Goal: Information Seeking & Learning: Learn about a topic

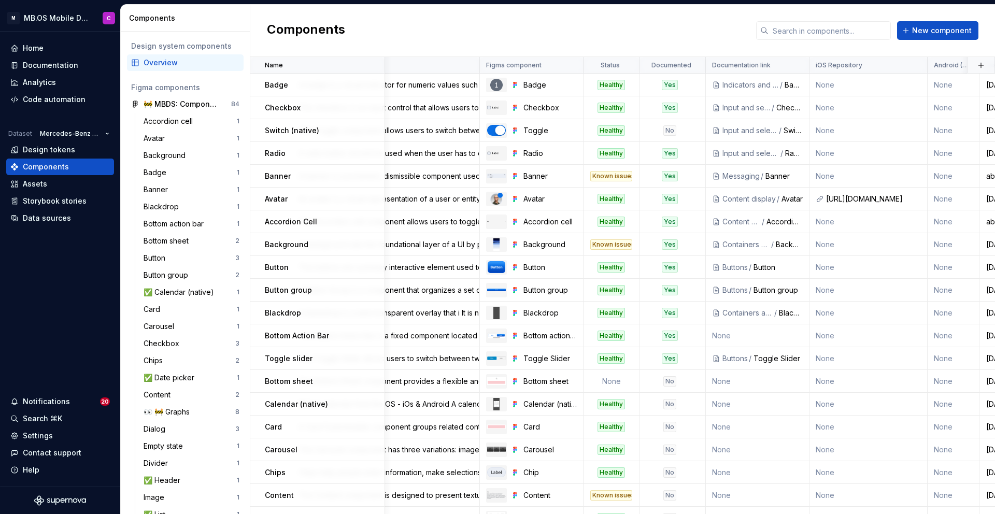
scroll to position [275, 0]
click at [37, 61] on div "Documentation" at bounding box center [50, 65] width 55 height 10
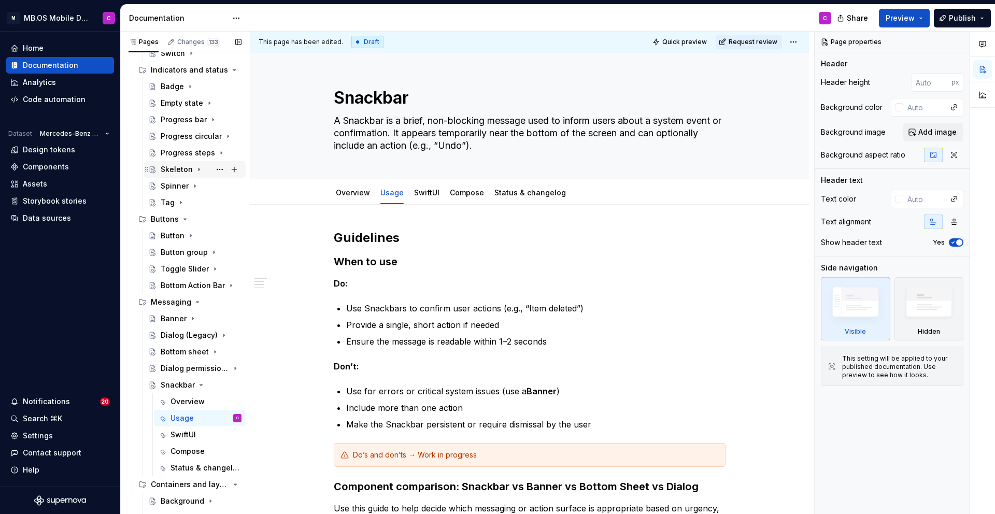
scroll to position [271, 0]
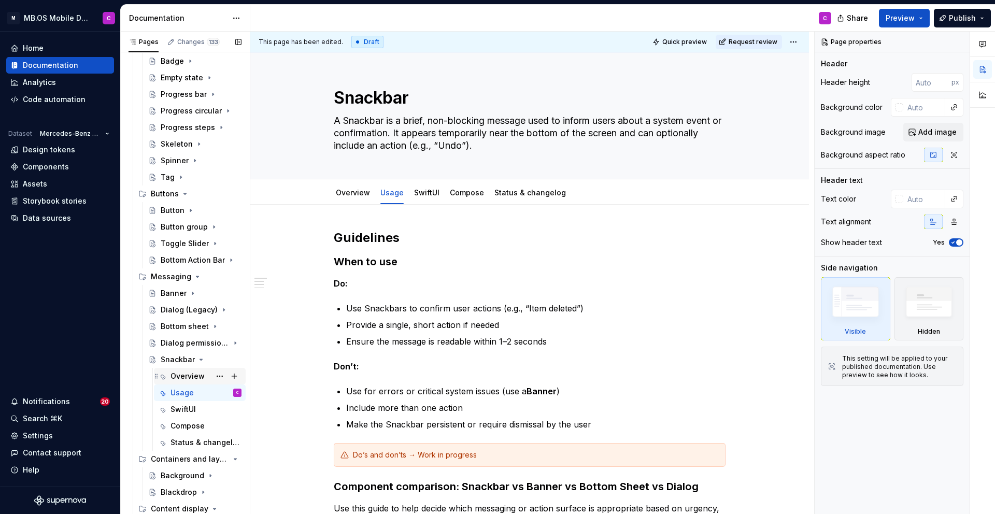
click at [185, 379] on div "Overview" at bounding box center [188, 376] width 34 height 10
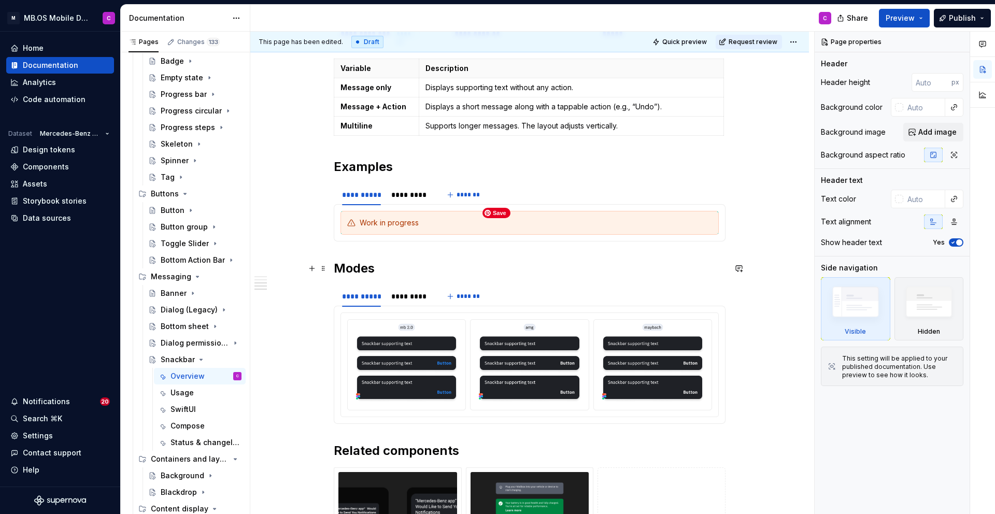
scroll to position [1122, 0]
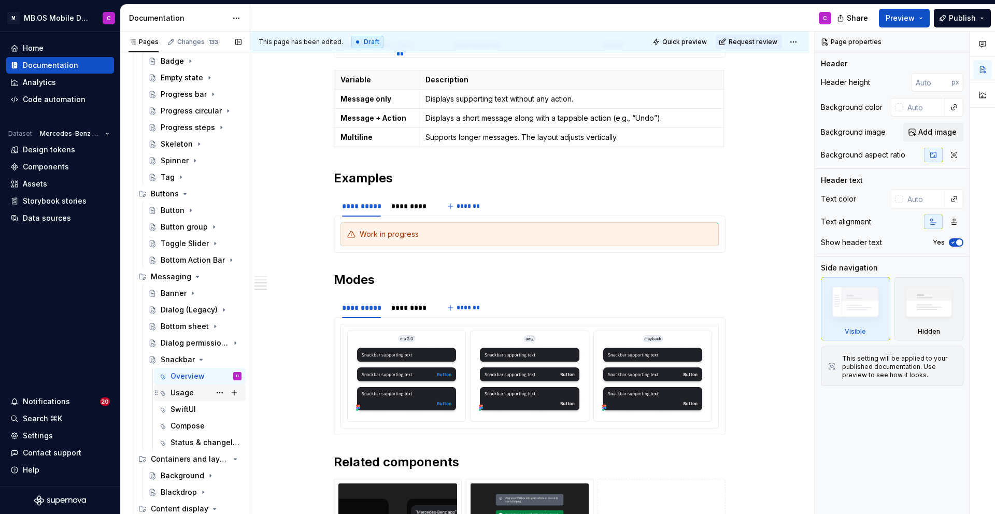
click at [184, 398] on div "Usage" at bounding box center [182, 393] width 23 height 10
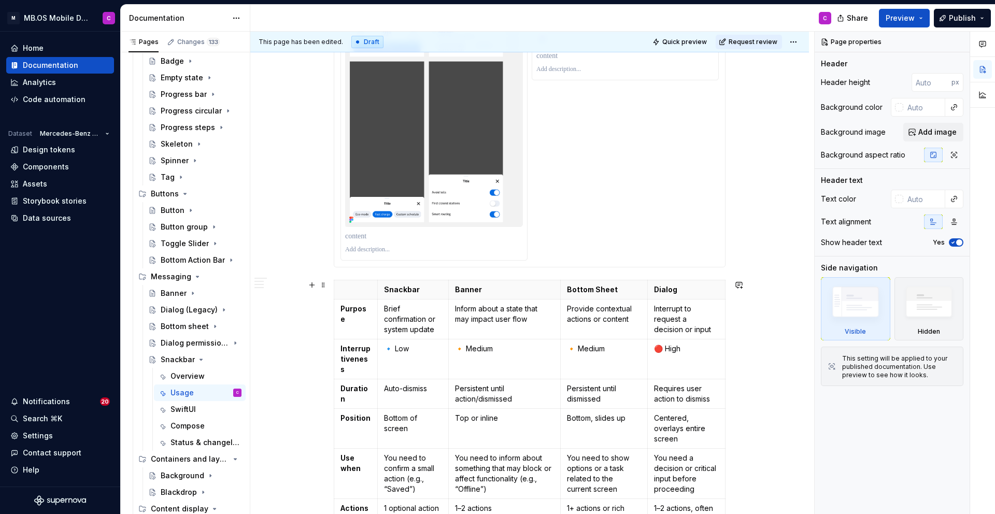
scroll to position [1243, 0]
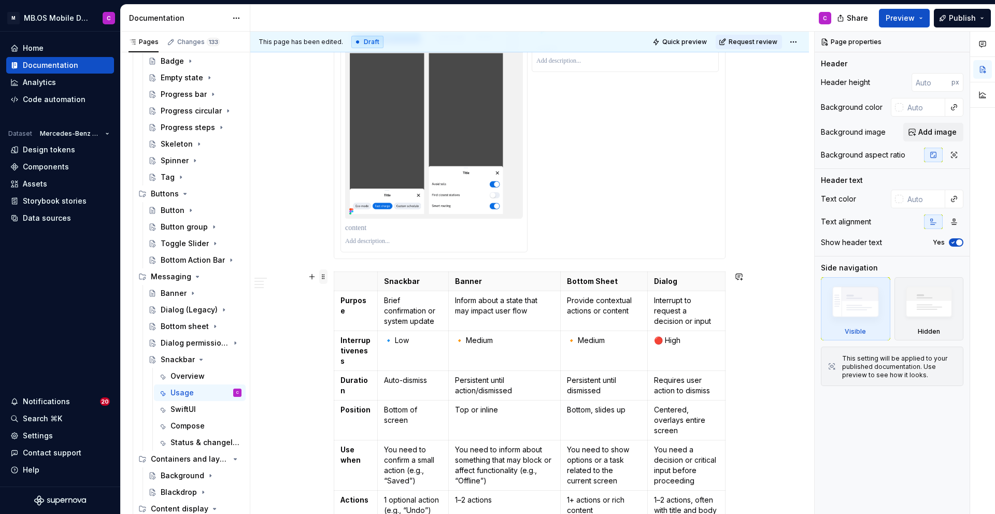
click at [327, 276] on span at bounding box center [323, 277] width 8 height 15
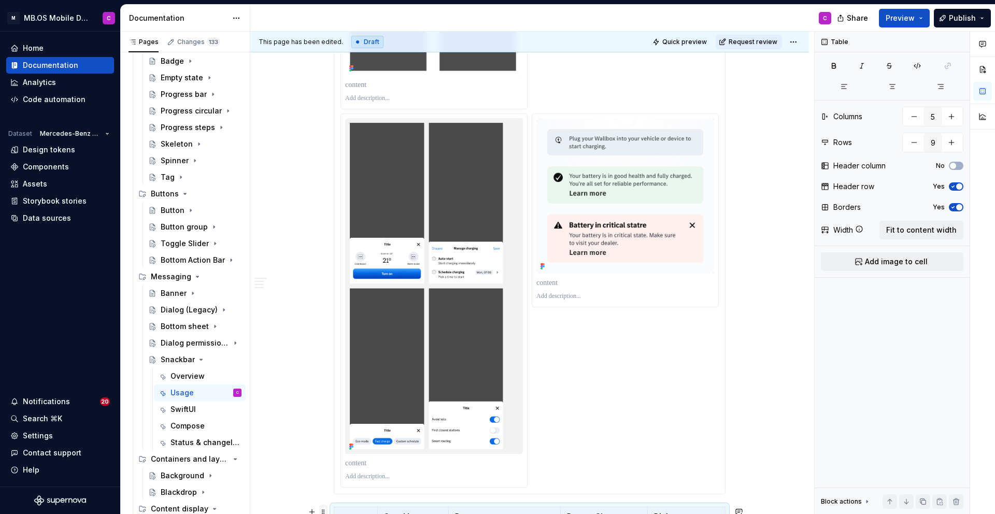
scroll to position [1335, 0]
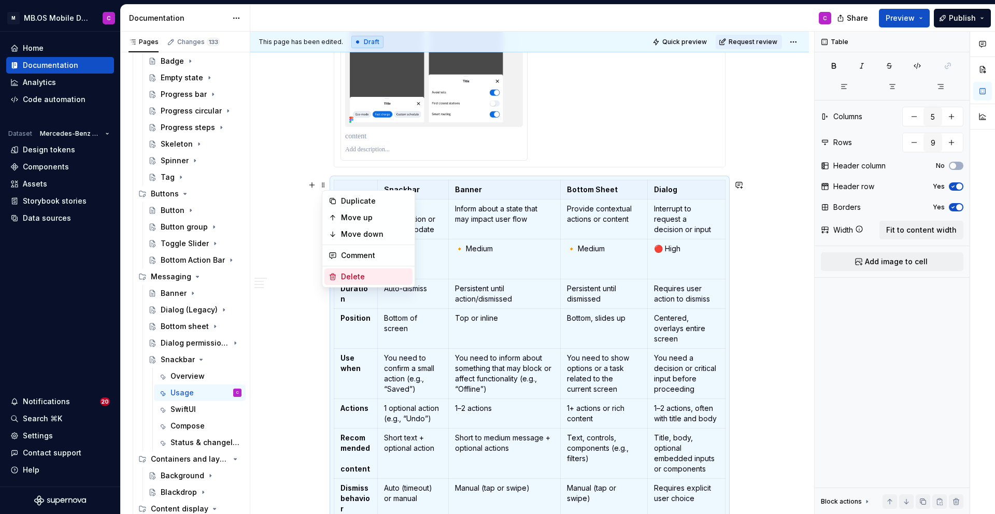
click at [354, 276] on div "Delete" at bounding box center [374, 277] width 67 height 10
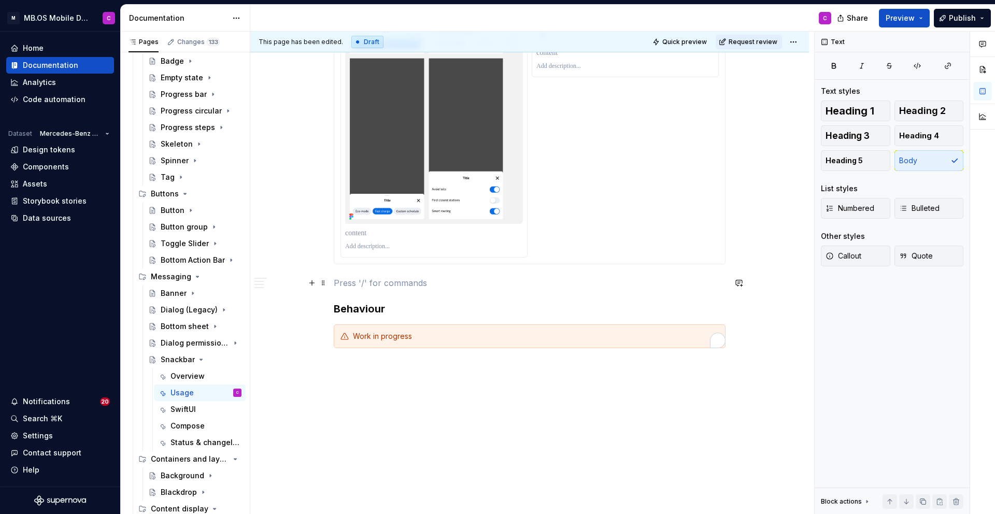
scroll to position [1238, 0]
click at [356, 287] on p "To enrich screen reader interactions, please activate Accessibility in Grammarl…" at bounding box center [530, 283] width 392 height 12
click at [341, 284] on p "To enrich screen reader interactions, please activate Accessibility in Grammarl…" at bounding box center [530, 283] width 392 height 12
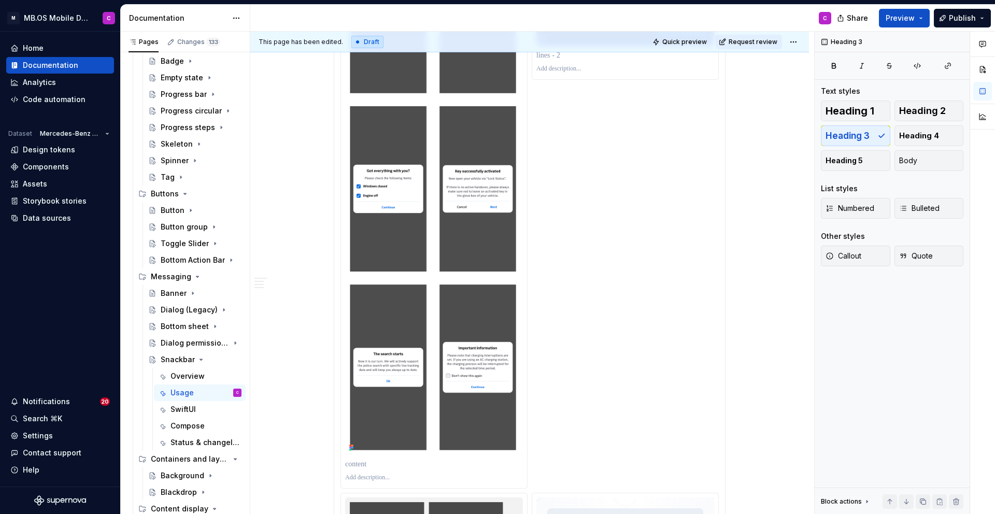
scroll to position [0, 0]
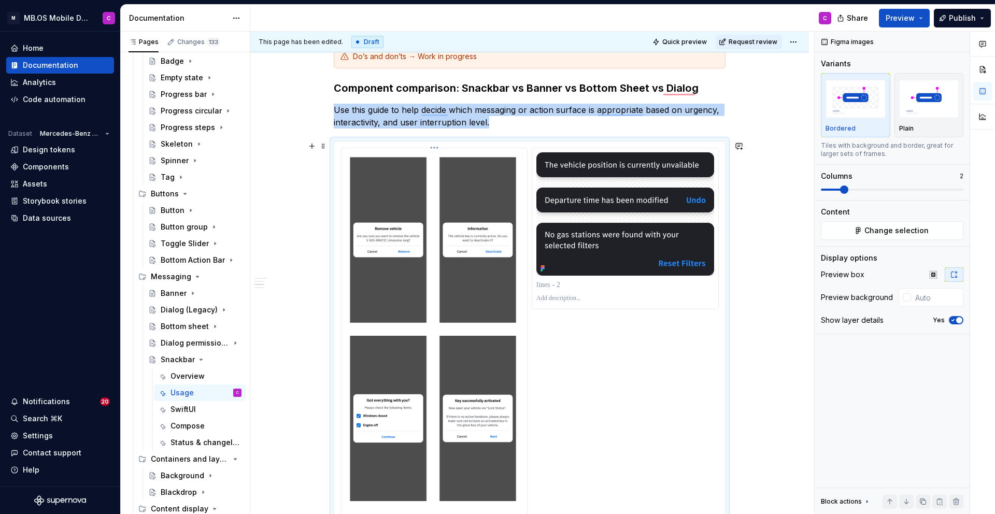
click at [377, 247] on img "To enrich screen reader interactions, please activate Accessibility in Grammarl…" at bounding box center [434, 418] width 178 height 532
click at [893, 230] on span "Change selection" at bounding box center [897, 230] width 64 height 10
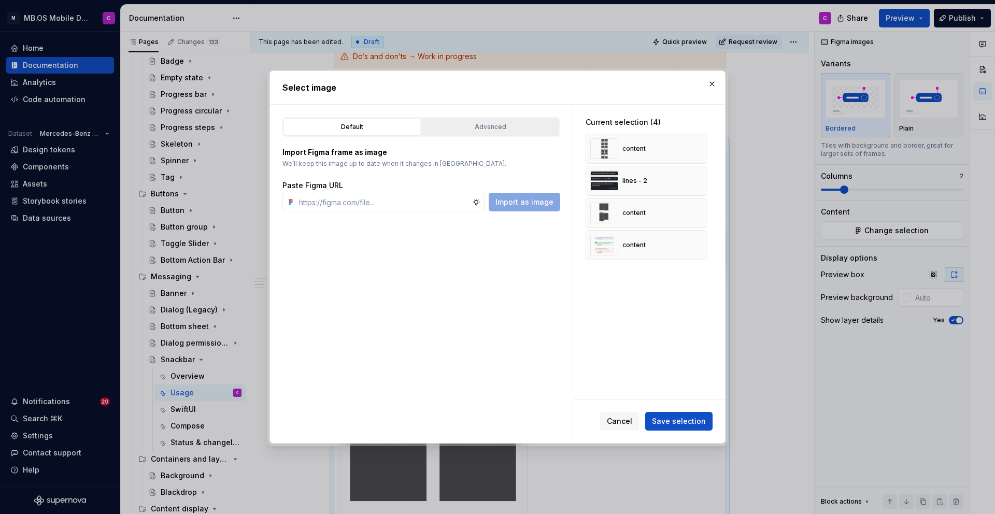
click at [472, 126] on div "Advanced" at bounding box center [491, 127] width 130 height 10
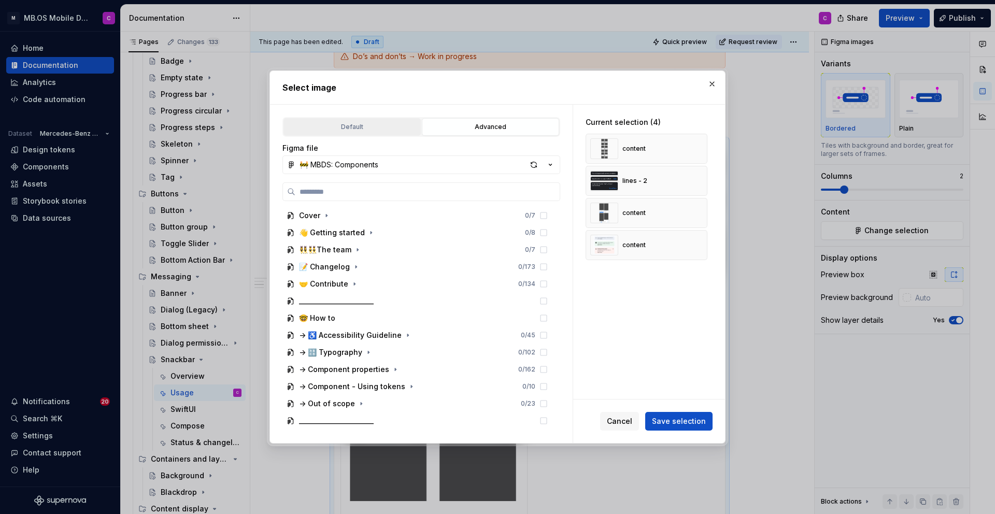
click at [339, 126] on div "Default" at bounding box center [352, 127] width 130 height 10
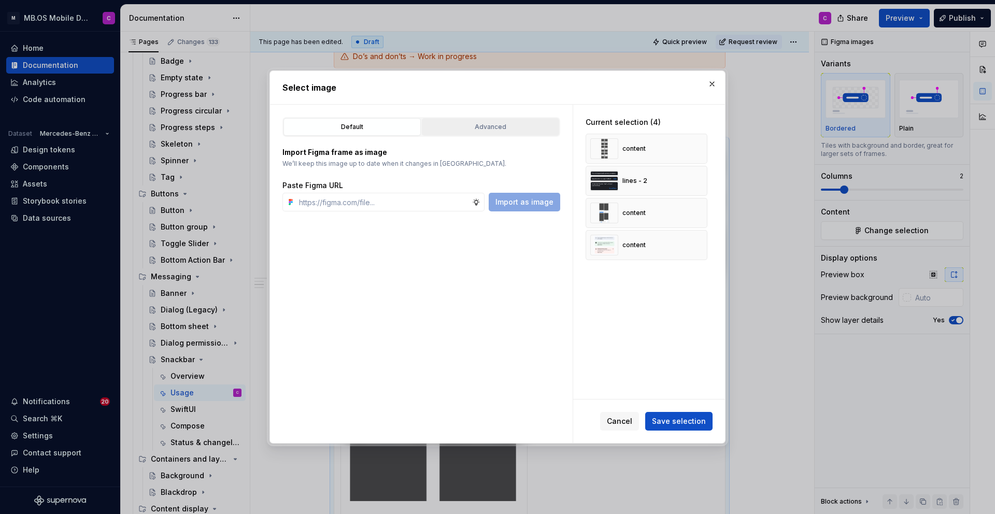
click at [455, 127] on div "Advanced" at bounding box center [491, 127] width 130 height 10
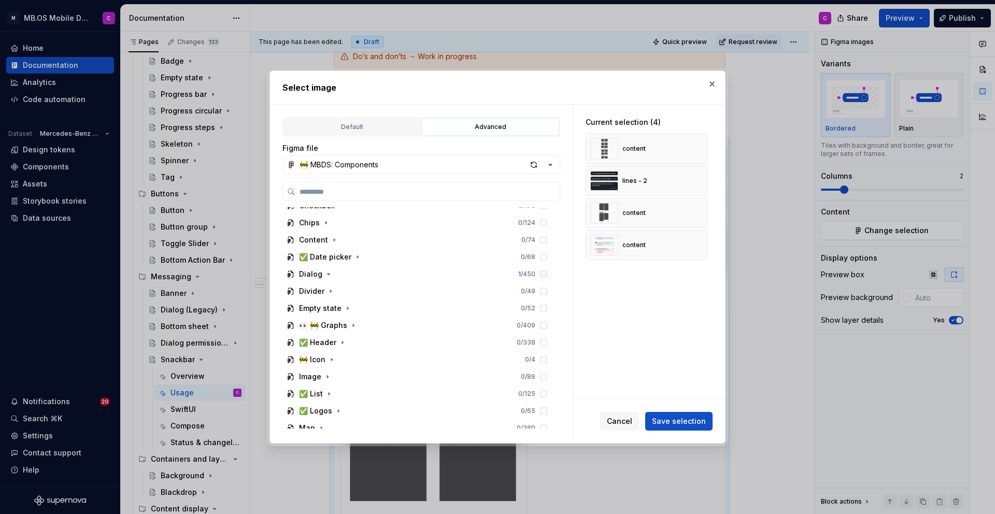
scroll to position [524, 0]
click at [324, 273] on icon "button" at bounding box center [328, 273] width 8 height 8
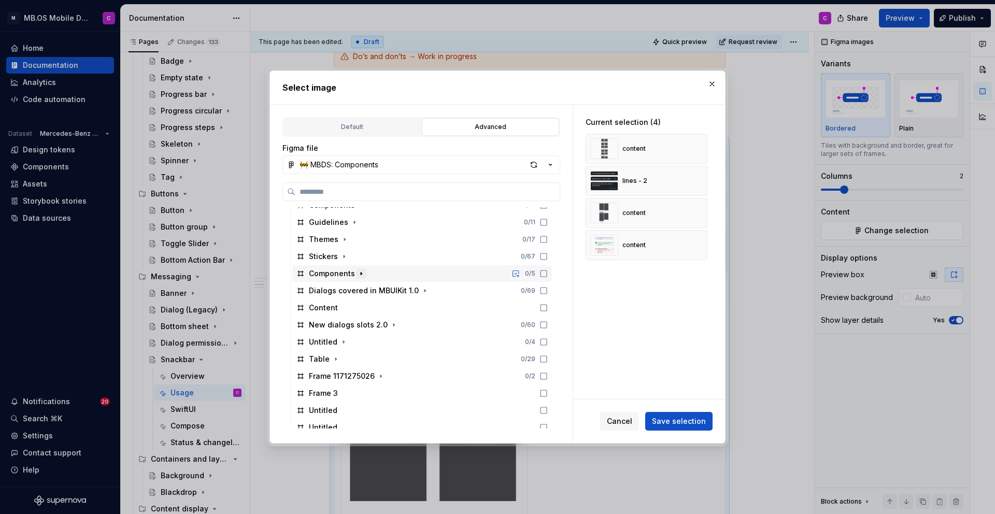
click at [361, 274] on icon "button" at bounding box center [361, 274] width 1 height 3
click at [360, 273] on icon "button" at bounding box center [361, 273] width 3 height 1
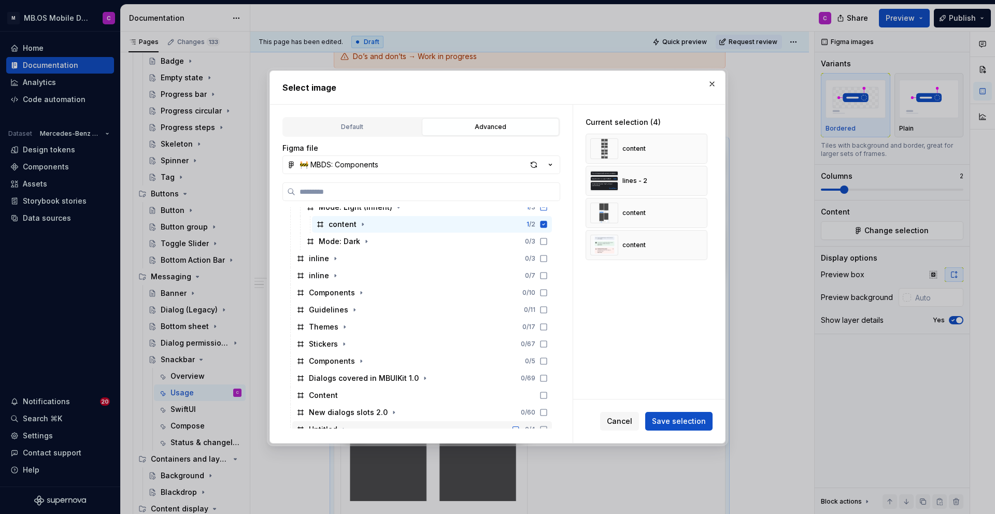
scroll to position [725, 0]
click at [361, 294] on icon "button" at bounding box center [361, 295] width 1 height 3
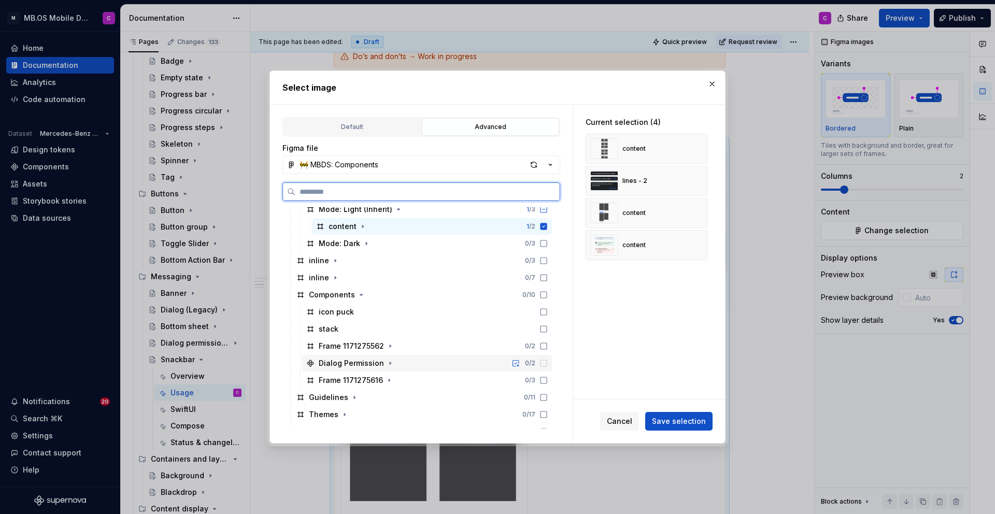
click at [482, 363] on div "Dialog Permission 0 / 2" at bounding box center [427, 363] width 250 height 17
click at [548, 363] on icon at bounding box center [544, 363] width 8 height 8
click at [548, 347] on icon at bounding box center [544, 346] width 8 height 8
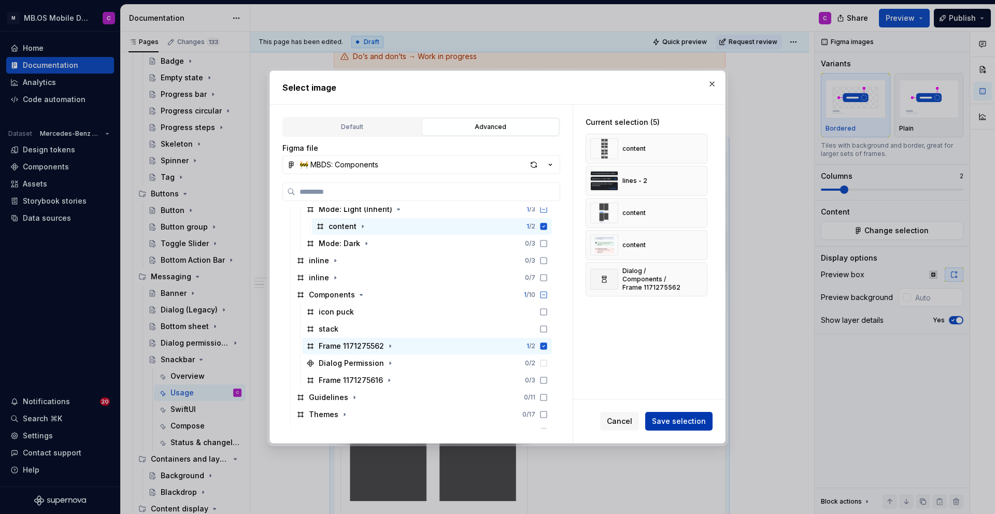
click at [672, 426] on button "Save selection" at bounding box center [678, 421] width 67 height 19
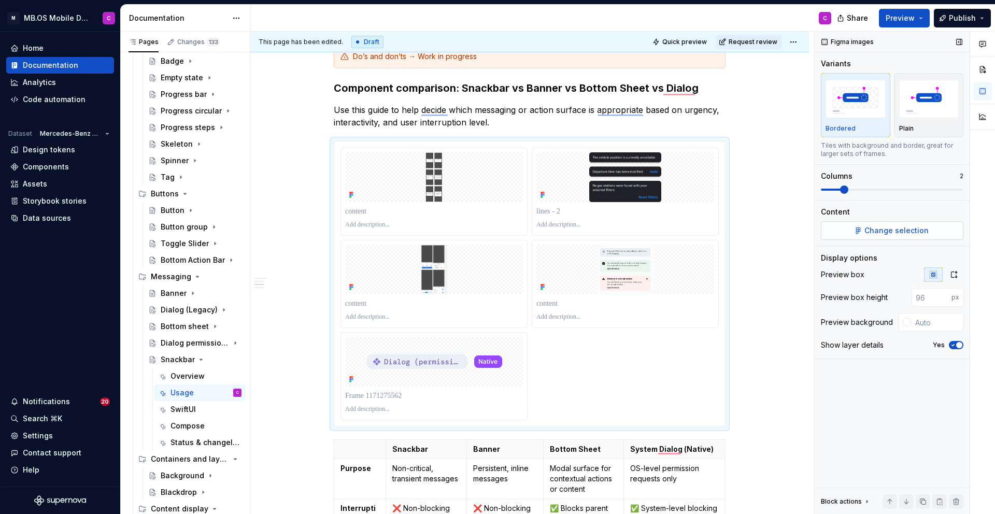
click at [896, 231] on span "Change selection" at bounding box center [897, 230] width 64 height 10
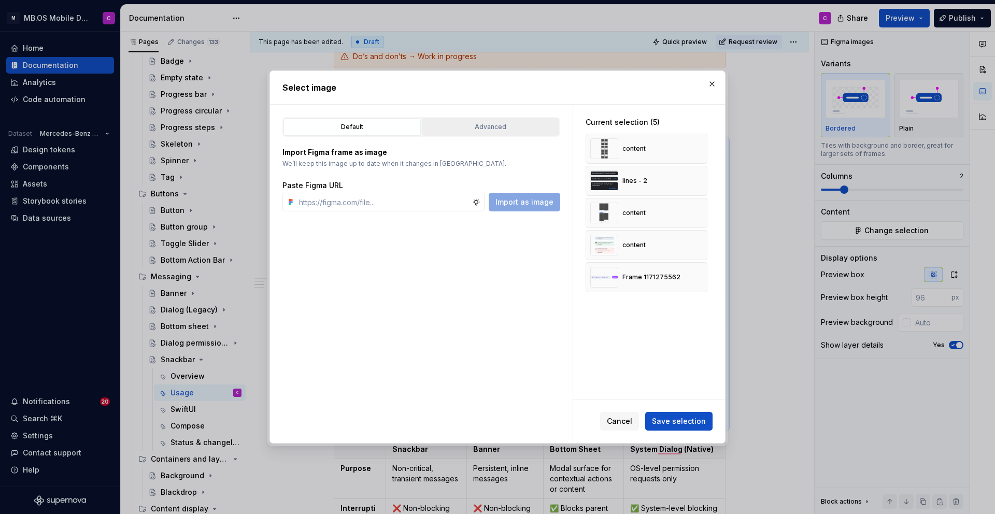
click at [463, 120] on button "Advanced" at bounding box center [490, 127] width 137 height 18
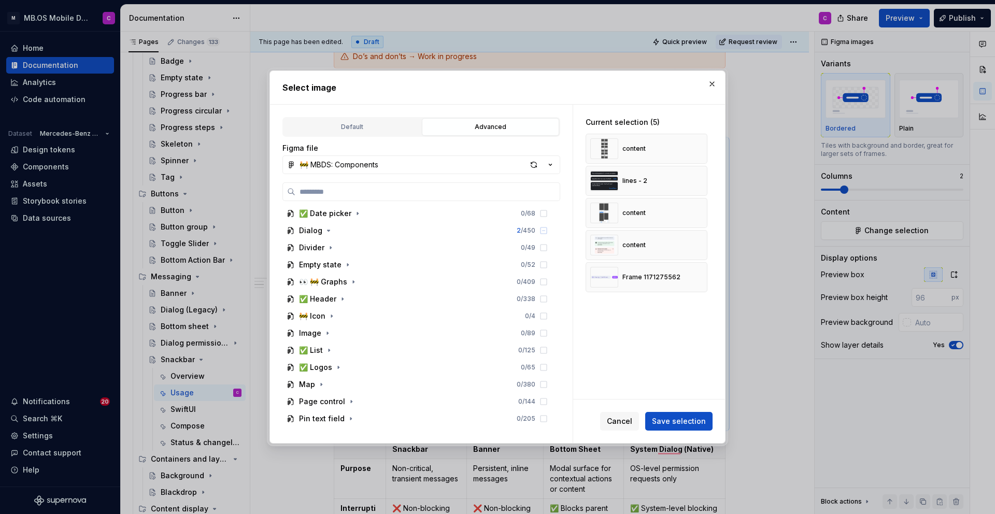
scroll to position [553, 0]
click at [331, 245] on icon "button" at bounding box center [328, 244] width 8 height 8
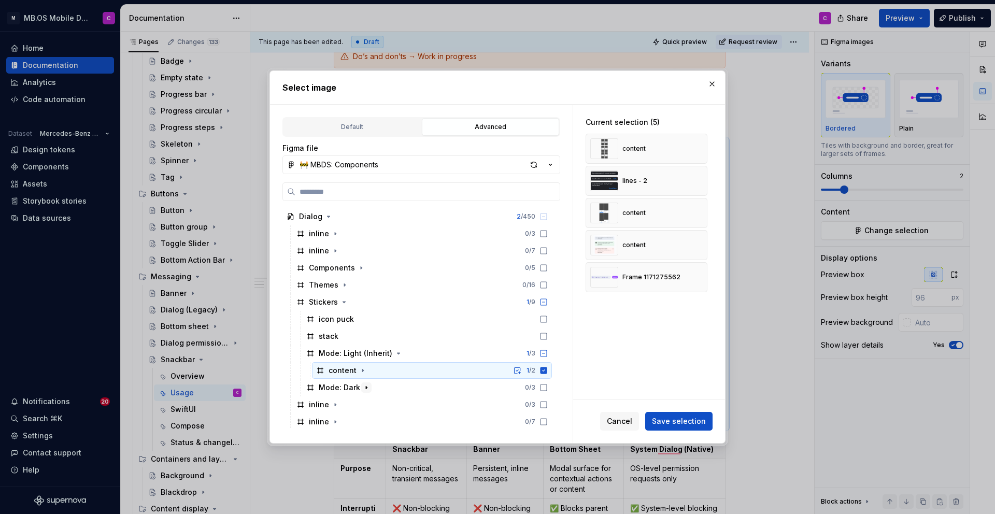
scroll to position [581, 0]
click at [360, 368] on icon "button" at bounding box center [363, 370] width 8 height 8
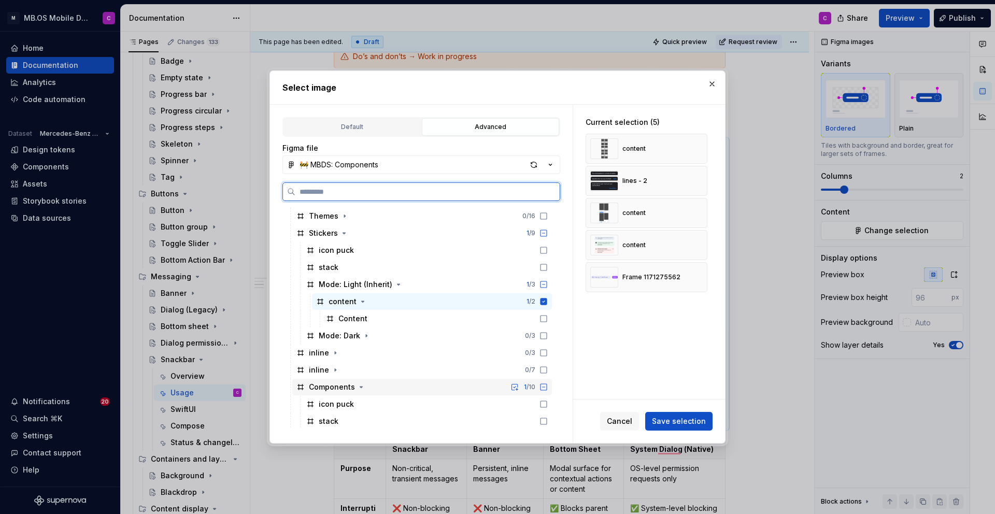
click at [411, 386] on div "Components 1 / 10" at bounding box center [422, 387] width 260 height 17
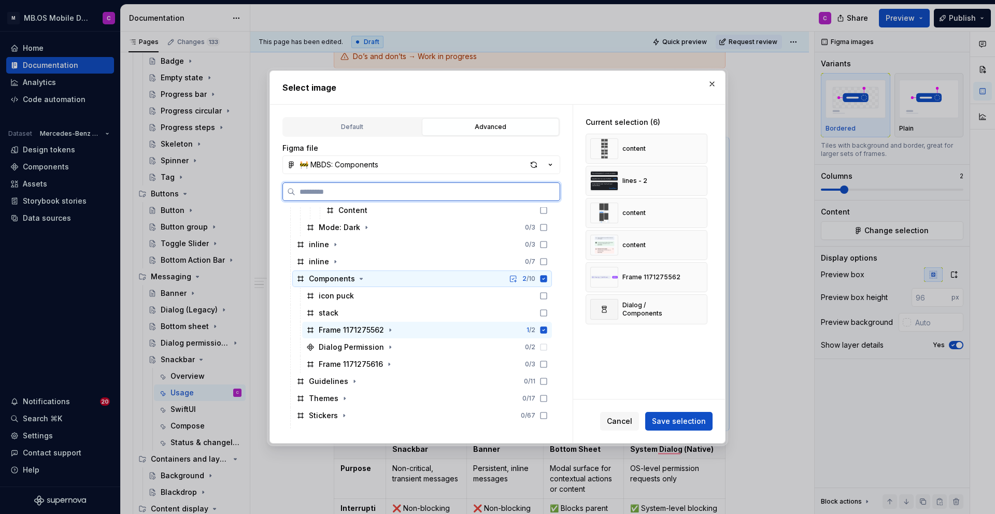
scroll to position [757, 0]
click at [473, 277] on div "Components 2 / 10" at bounding box center [422, 279] width 260 height 17
click at [405, 346] on div "Dialog Permission 0 / 2" at bounding box center [427, 348] width 250 height 17
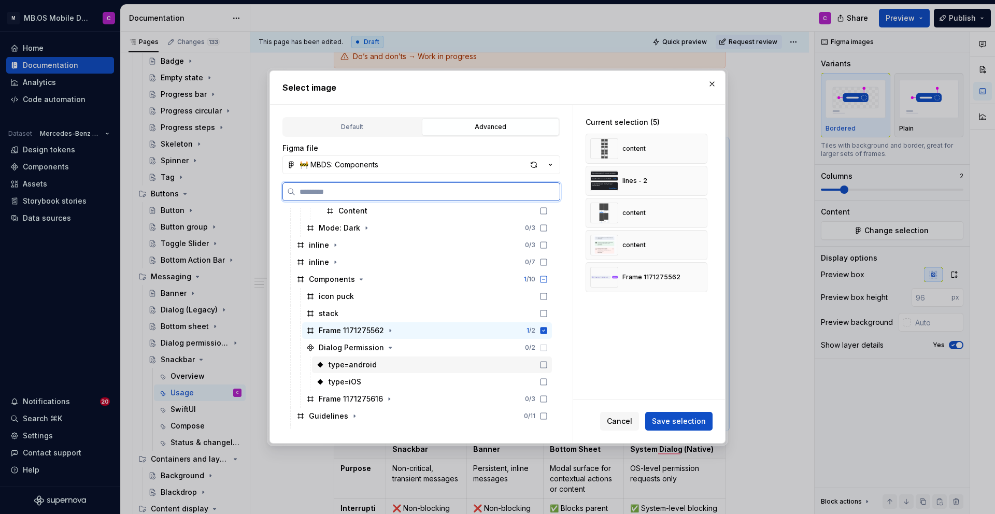
click at [548, 363] on icon at bounding box center [544, 365] width 8 height 8
click at [548, 385] on icon at bounding box center [544, 382] width 8 height 8
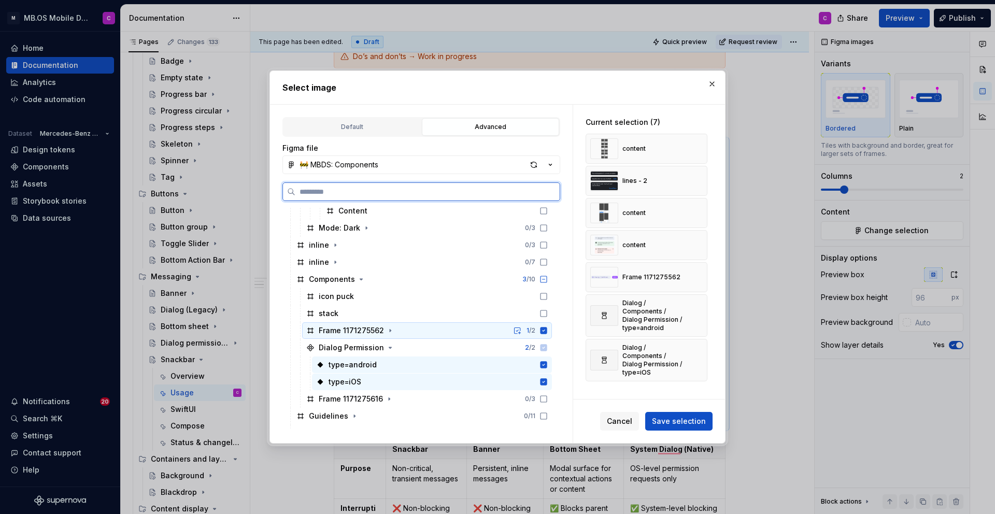
click at [548, 330] on icon at bounding box center [544, 331] width 8 height 8
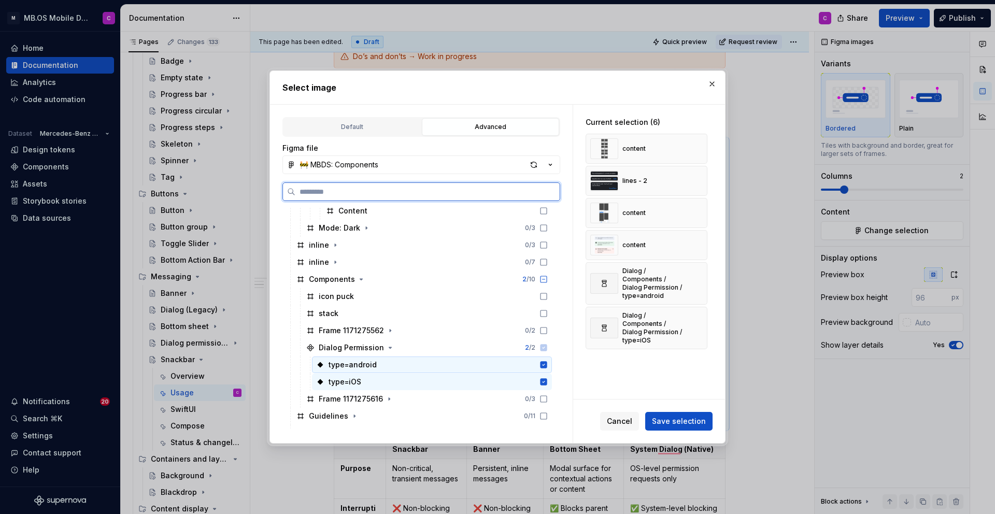
click at [547, 365] on icon at bounding box center [544, 364] width 7 height 7
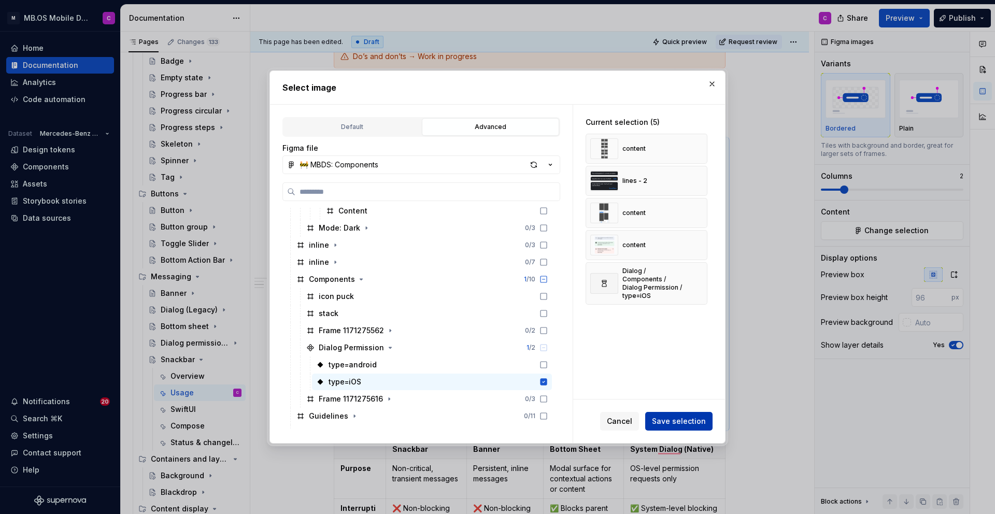
click at [683, 419] on span "Save selection" at bounding box center [679, 421] width 54 height 10
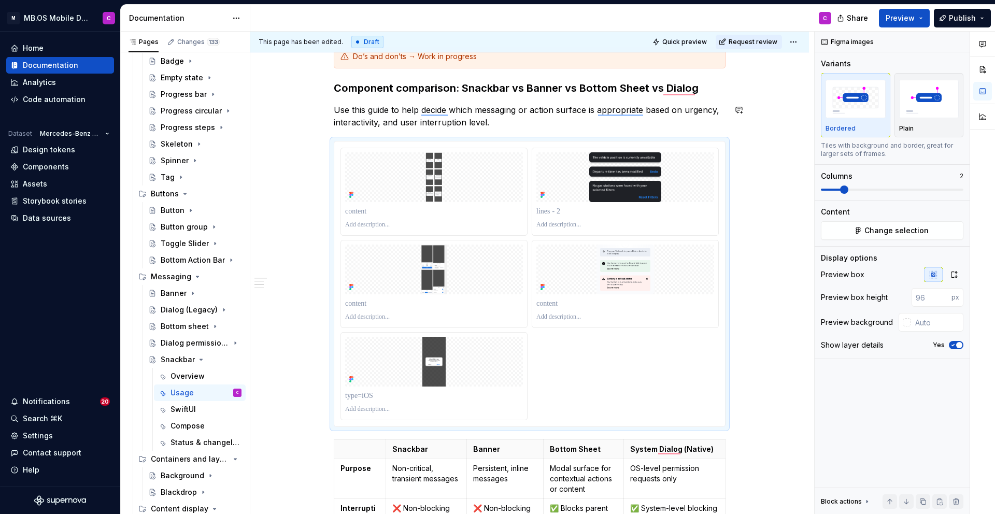
type textarea "*"
click at [373, 393] on p "To enrich screen reader interactions, please activate Accessibility in Grammarl…" at bounding box center [434, 396] width 178 height 10
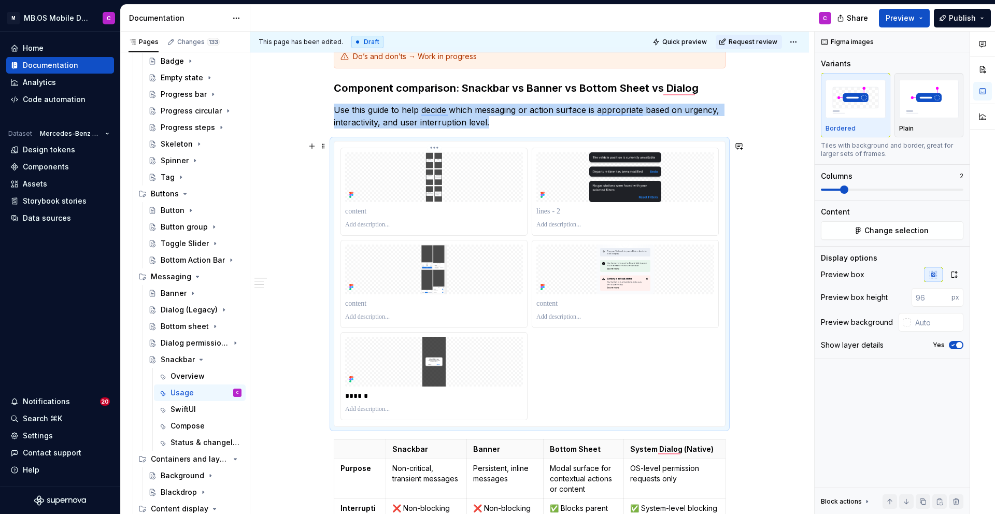
click at [422, 193] on img "To enrich screen reader interactions, please activate Accessibility in Grammarl…" at bounding box center [434, 177] width 178 height 50
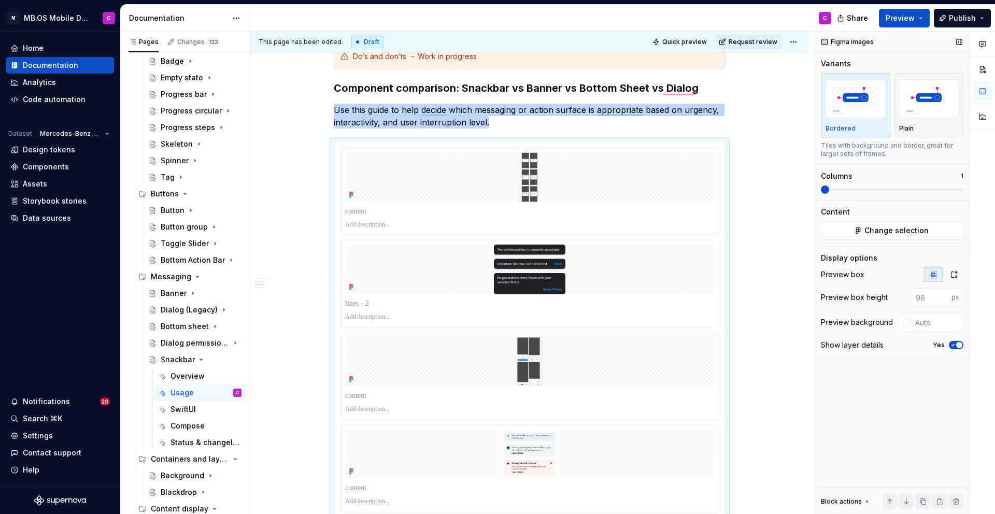
scroll to position [496, 0]
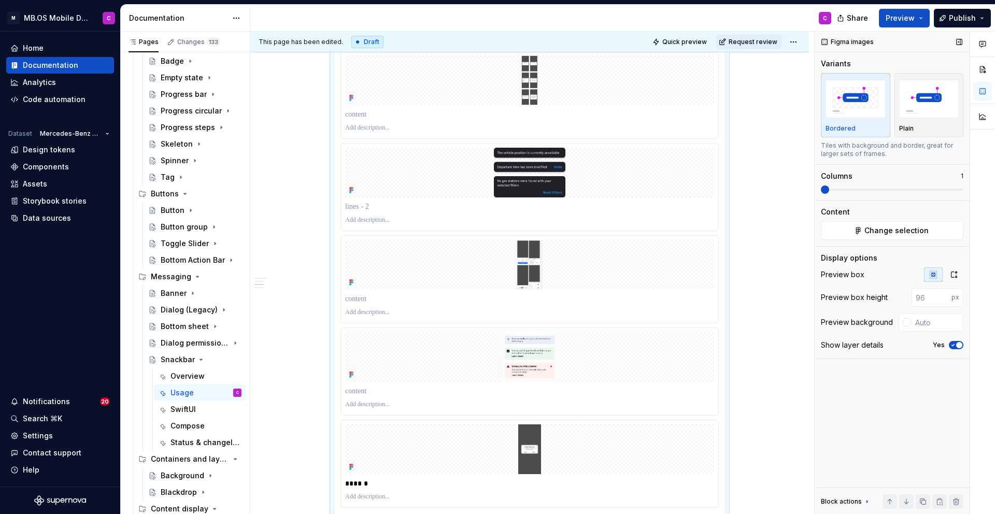
click at [826, 188] on span at bounding box center [825, 190] width 8 height 8
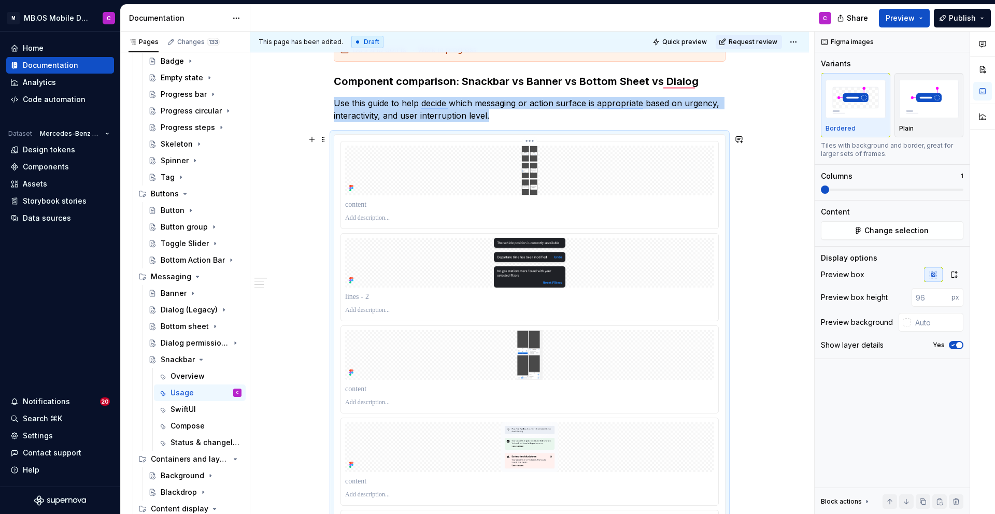
scroll to position [404, 0]
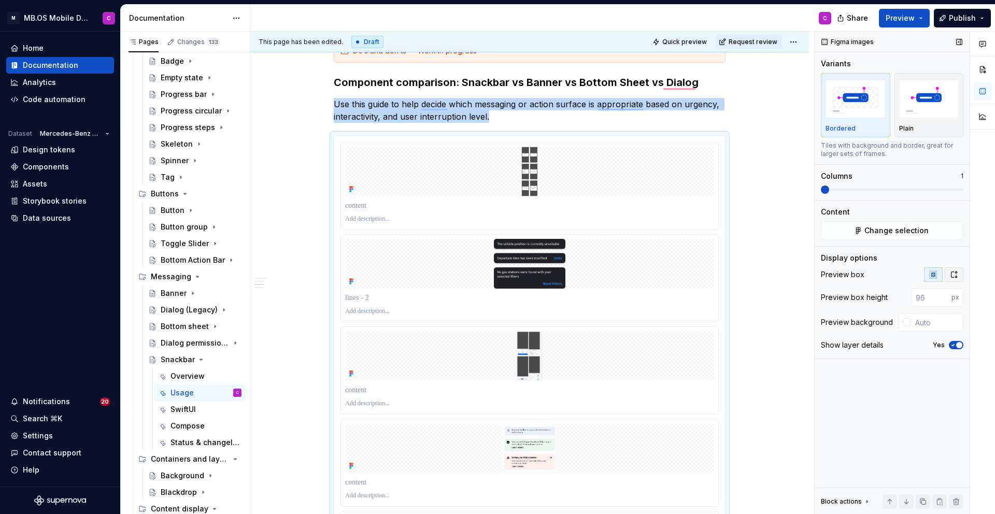
click at [955, 274] on icon "button" at bounding box center [954, 275] width 8 height 8
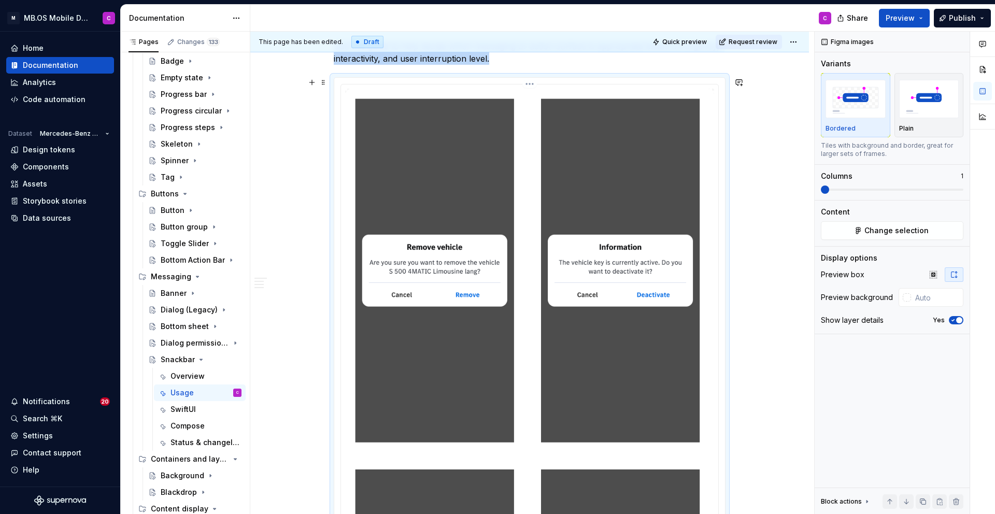
scroll to position [473, 0]
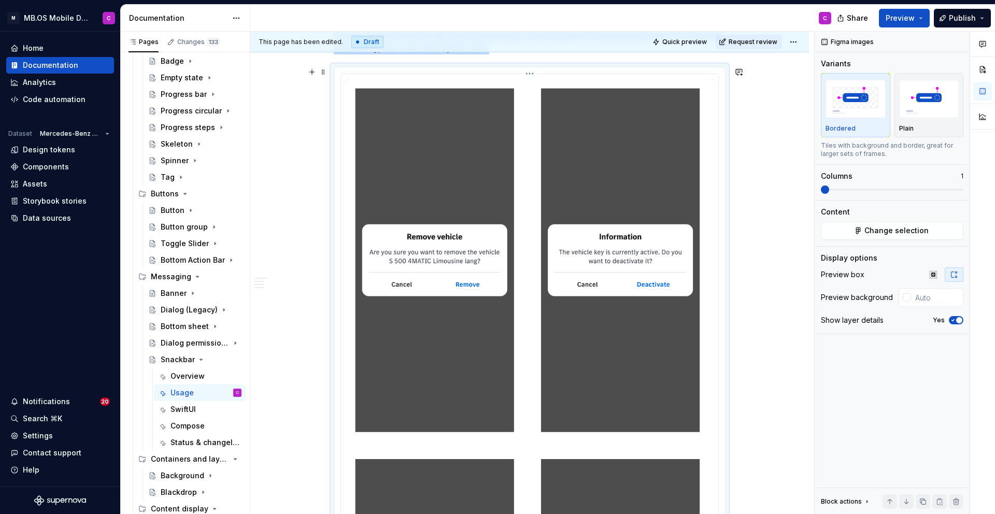
click at [530, 74] on html "M MB.OS Mobile Design System C Home Documentation Analytics Code automation Dat…" at bounding box center [497, 257] width 995 height 514
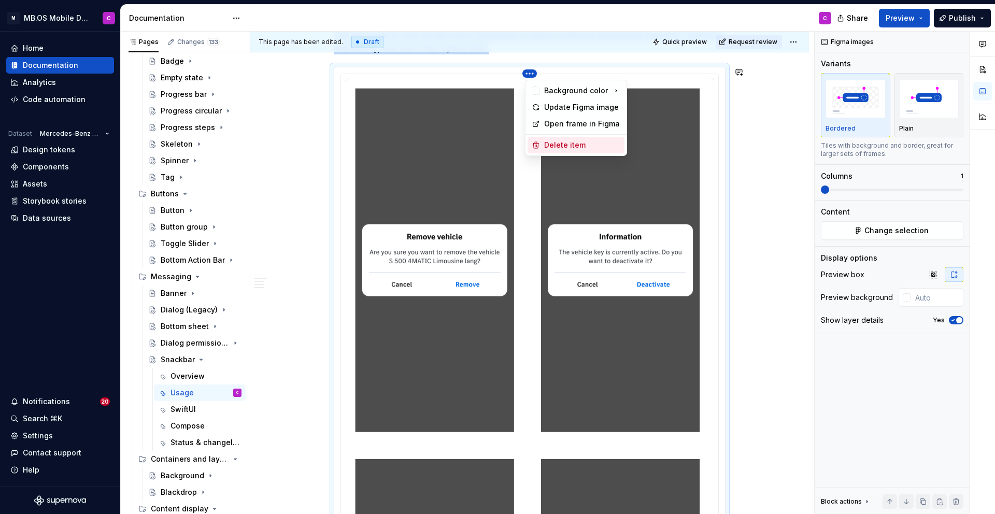
click at [561, 147] on div "Delete item" at bounding box center [582, 145] width 76 height 10
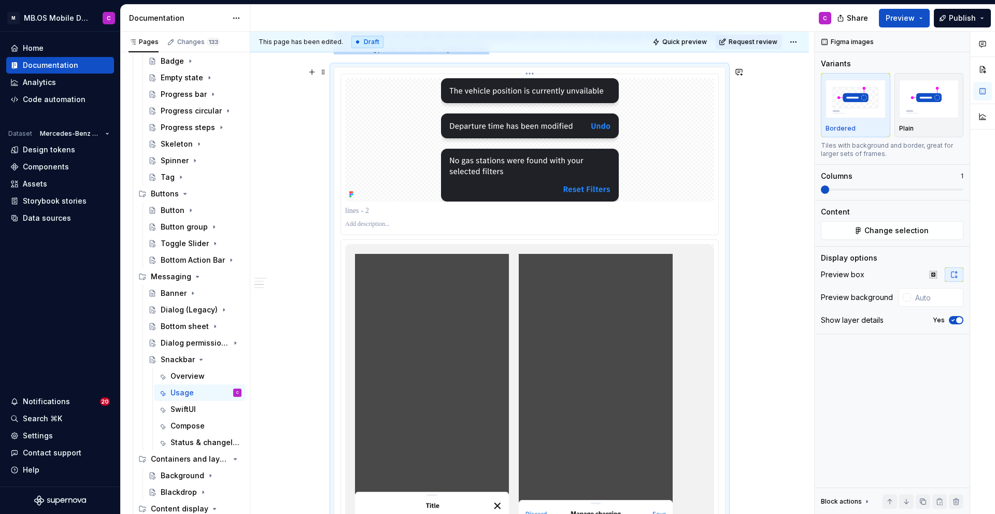
scroll to position [407, 0]
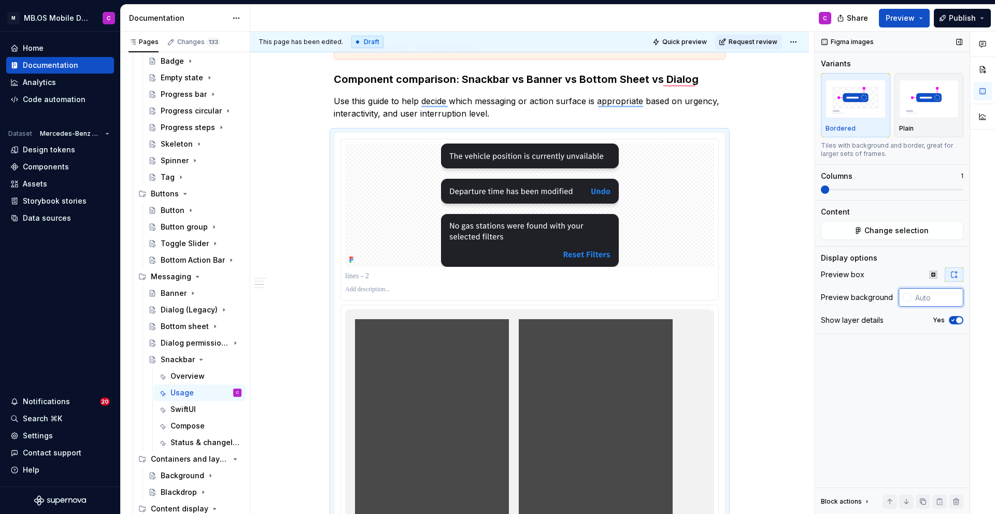
click at [918, 297] on input "text" at bounding box center [937, 297] width 52 height 19
type input "#FFFFFF"
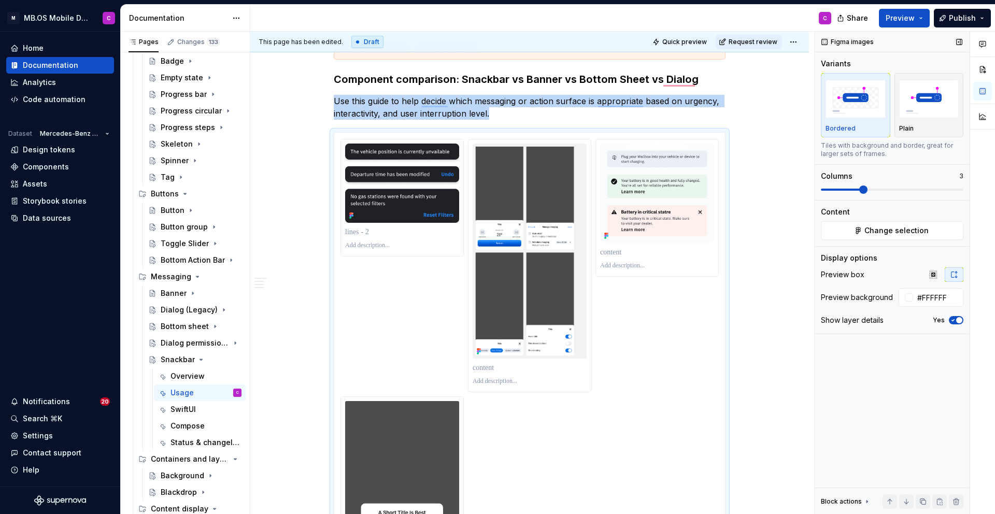
scroll to position [508, 0]
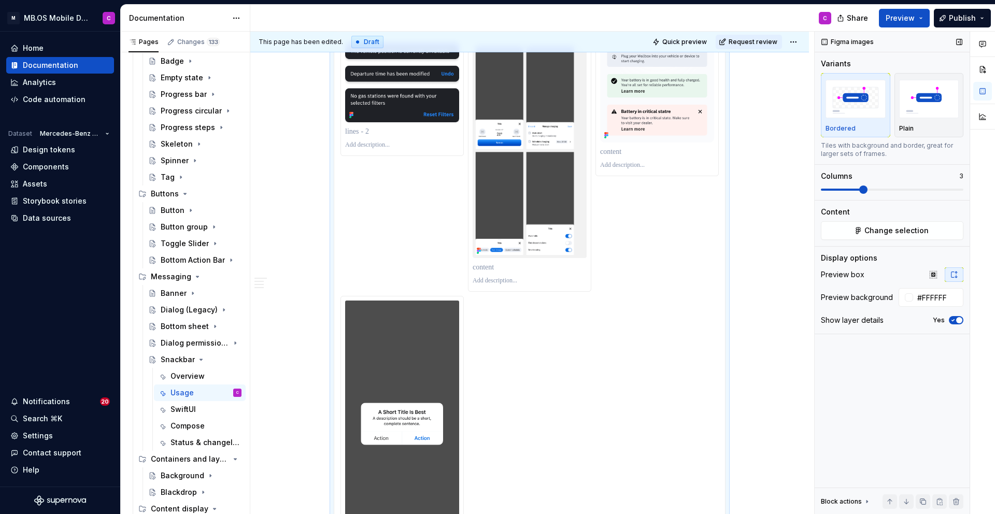
click at [859, 191] on span at bounding box center [863, 190] width 8 height 8
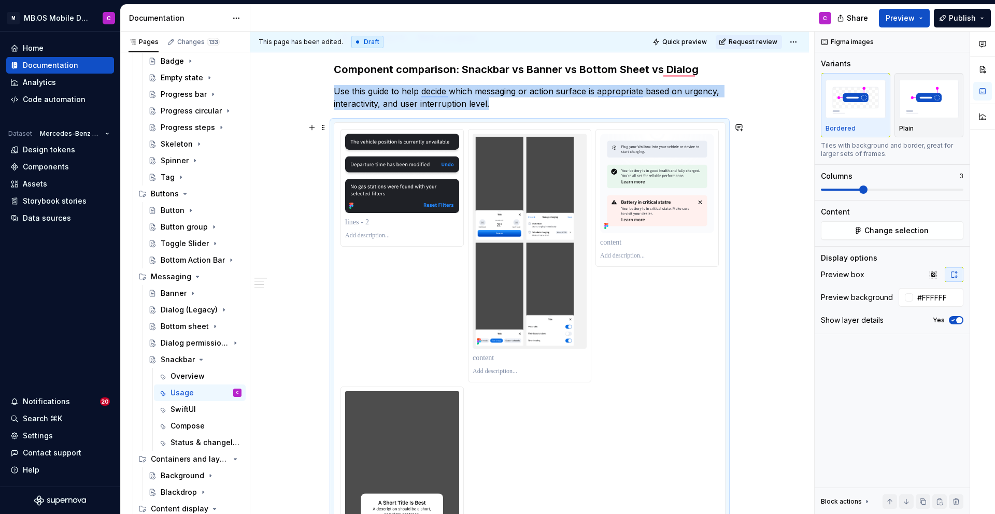
scroll to position [407, 0]
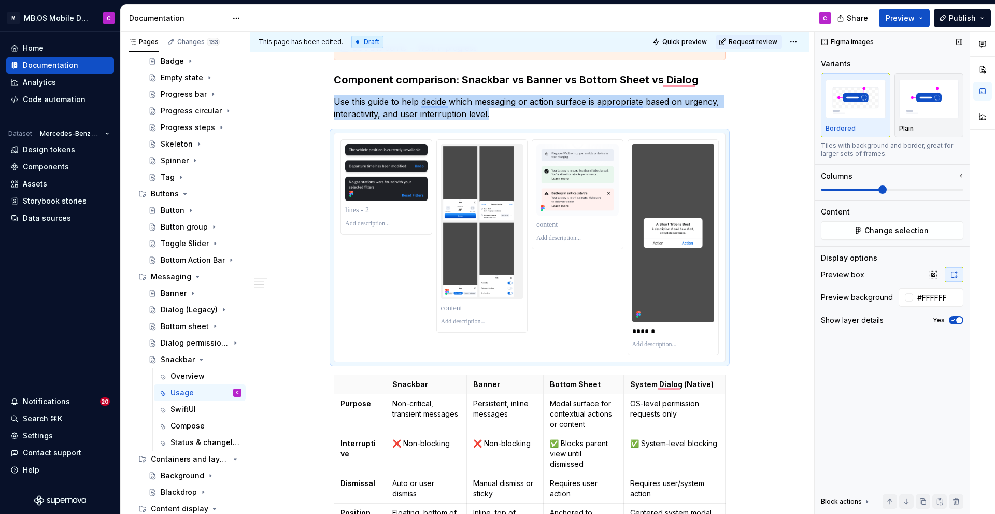
click at [887, 190] on span at bounding box center [883, 190] width 8 height 8
click at [933, 274] on icon "button" at bounding box center [933, 274] width 7 height 7
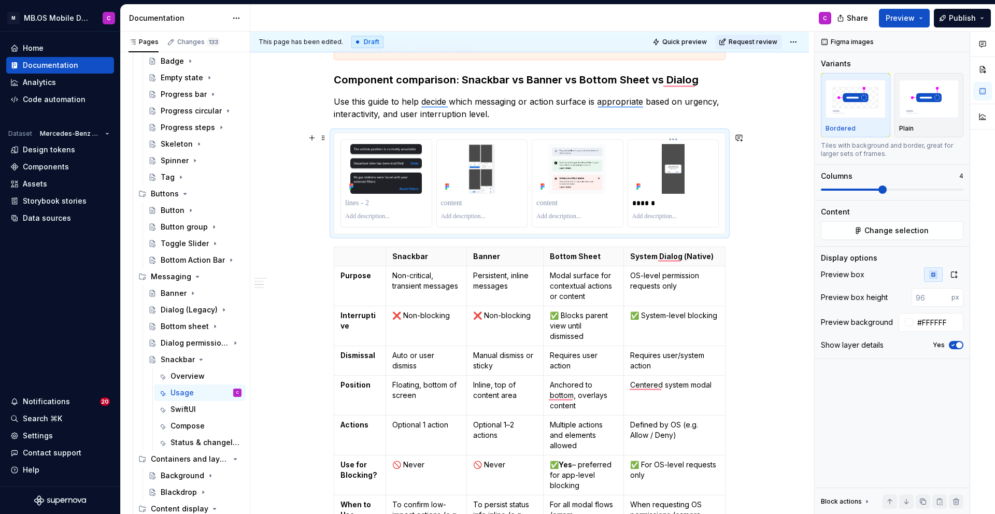
click at [656, 202] on p "******" at bounding box center [673, 203] width 82 height 10
click at [657, 219] on p "To enrich screen reader interactions, please activate Accessibility in Grammarl…" at bounding box center [673, 217] width 82 height 8
click at [568, 207] on p "To enrich screen reader interactions, please activate Accessibility in Grammarl…" at bounding box center [577, 203] width 82 height 10
click at [479, 208] on p "To enrich screen reader interactions, please activate Accessibility in Grammarl…" at bounding box center [482, 203] width 82 height 10
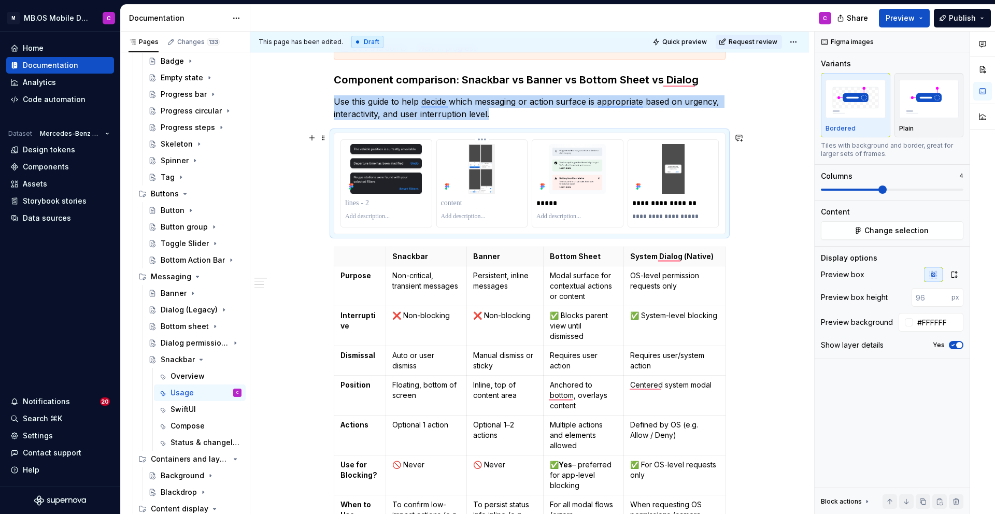
click at [485, 167] on img "To enrich screen reader interactions, please activate Accessibility in Grammarl…" at bounding box center [482, 169] width 82 height 50
click at [897, 237] on button "Change selection" at bounding box center [892, 230] width 143 height 19
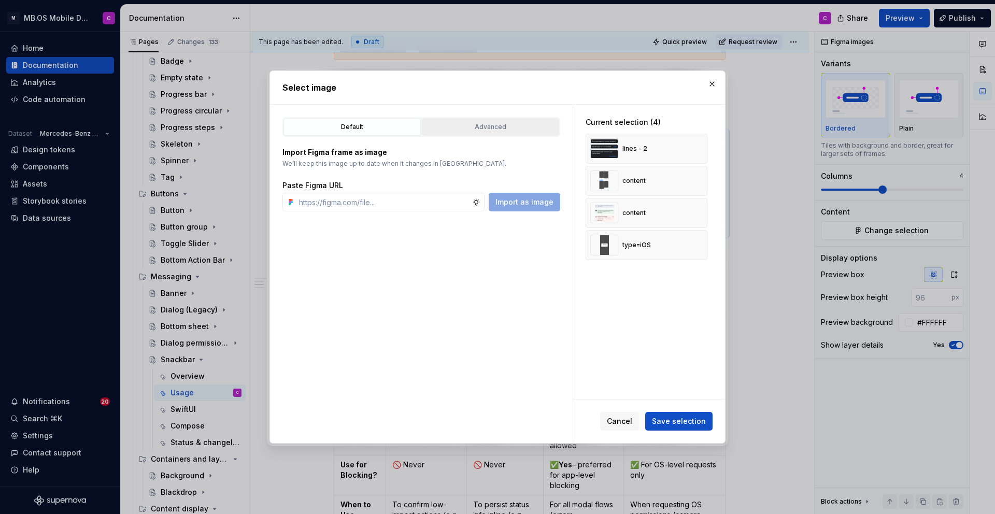
click at [460, 132] on div "Advanced" at bounding box center [491, 127] width 130 height 10
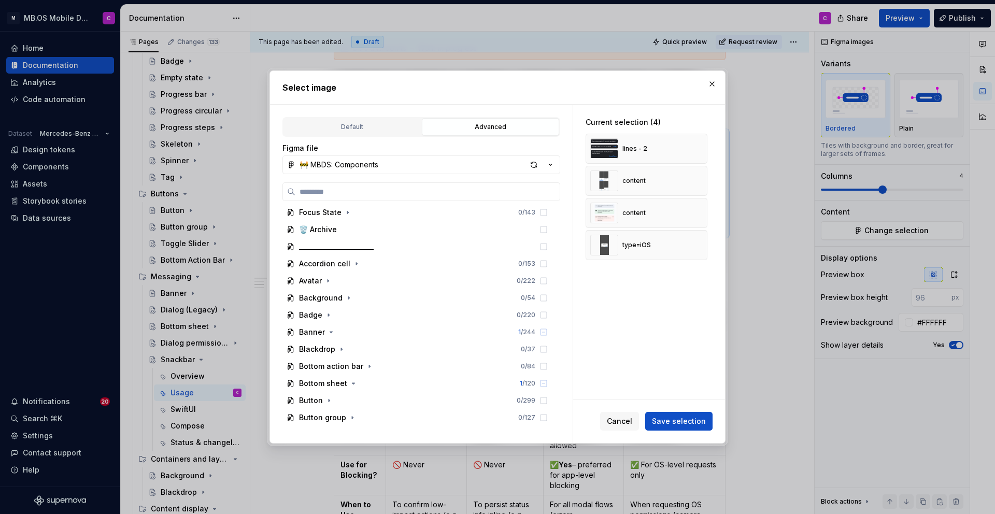
scroll to position [254, 0]
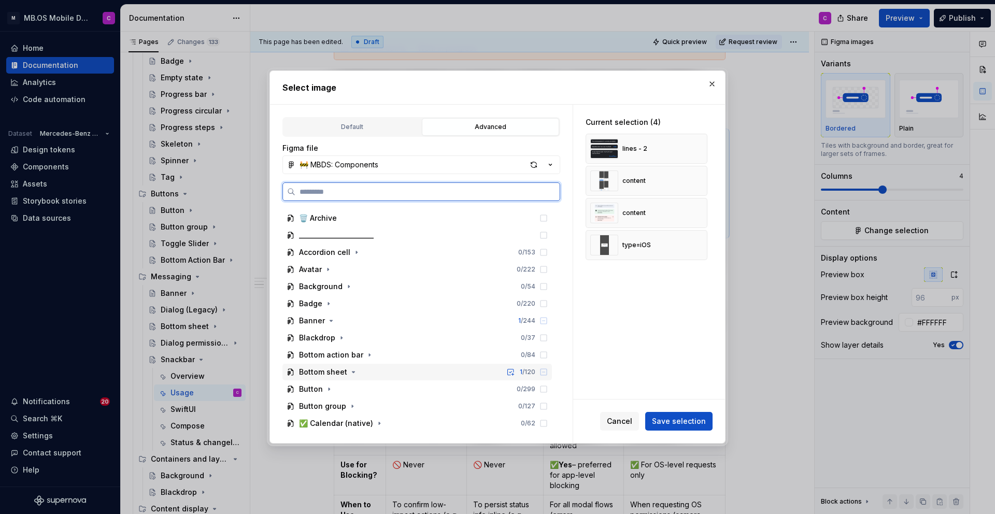
click at [339, 374] on div "Bottom sheet" at bounding box center [323, 372] width 48 height 10
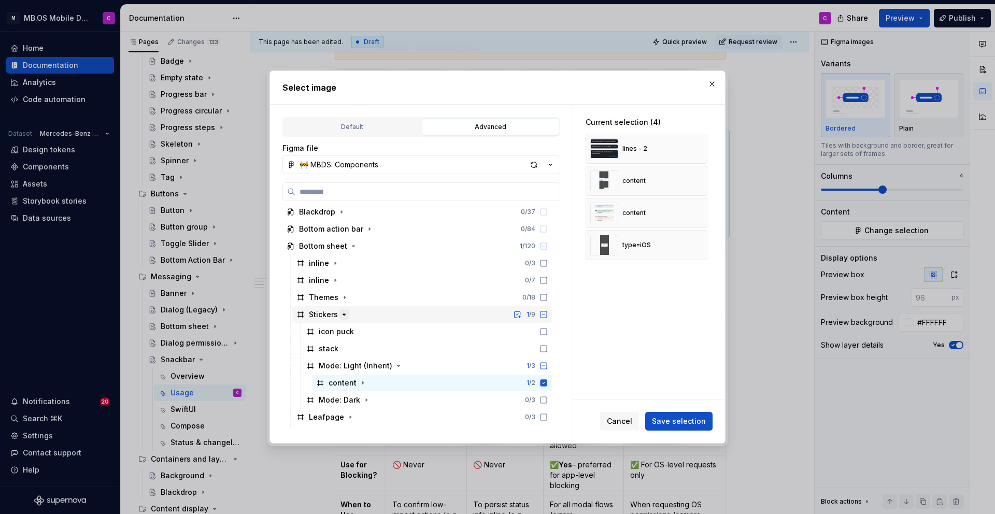
scroll to position [377, 0]
click at [344, 316] on icon "button" at bounding box center [344, 318] width 8 height 8
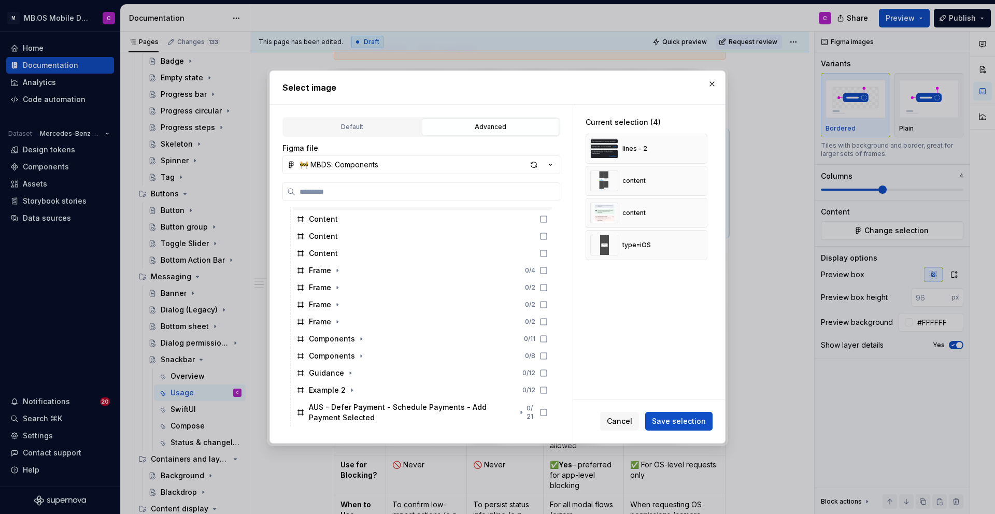
scroll to position [570, 0]
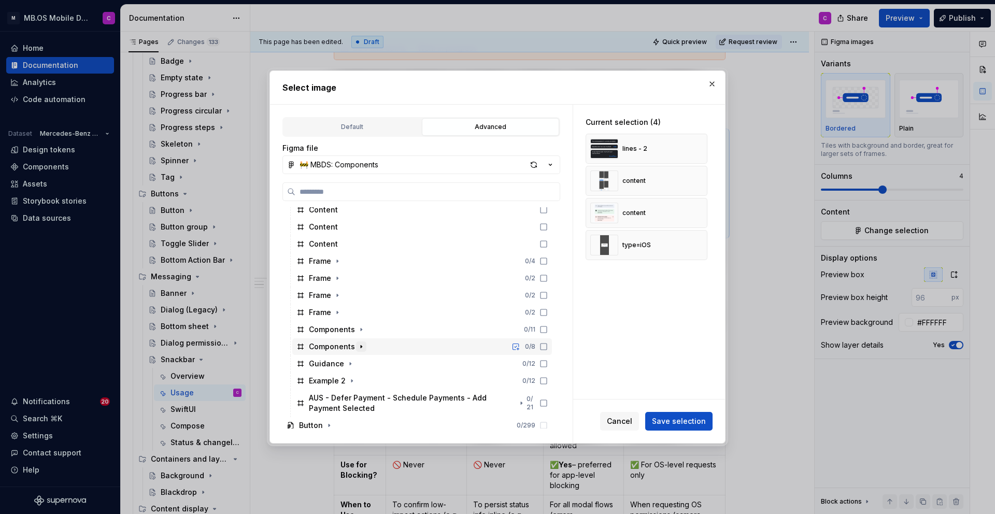
click at [361, 346] on icon "button" at bounding box center [361, 347] width 1 height 3
click at [361, 331] on icon "button" at bounding box center [361, 330] width 1 height 3
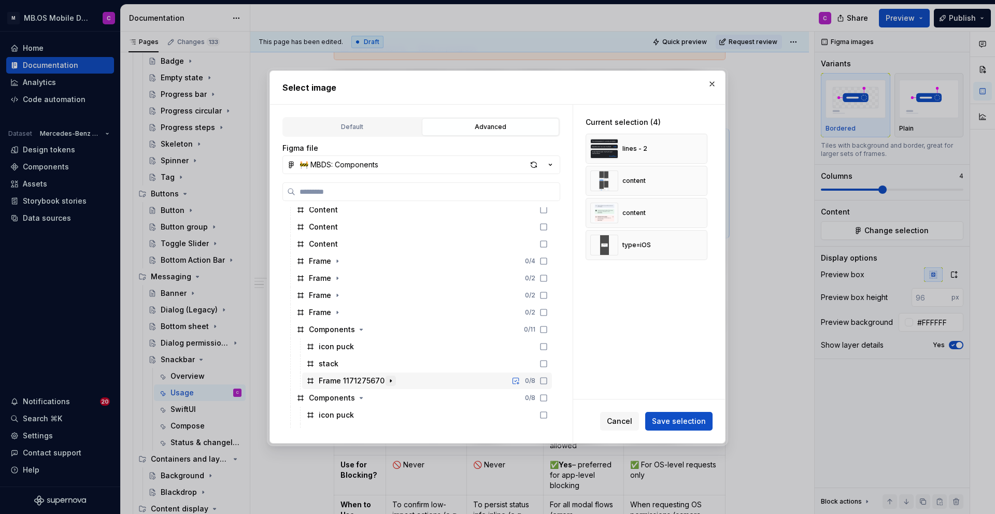
click at [387, 377] on icon "button" at bounding box center [391, 381] width 8 height 8
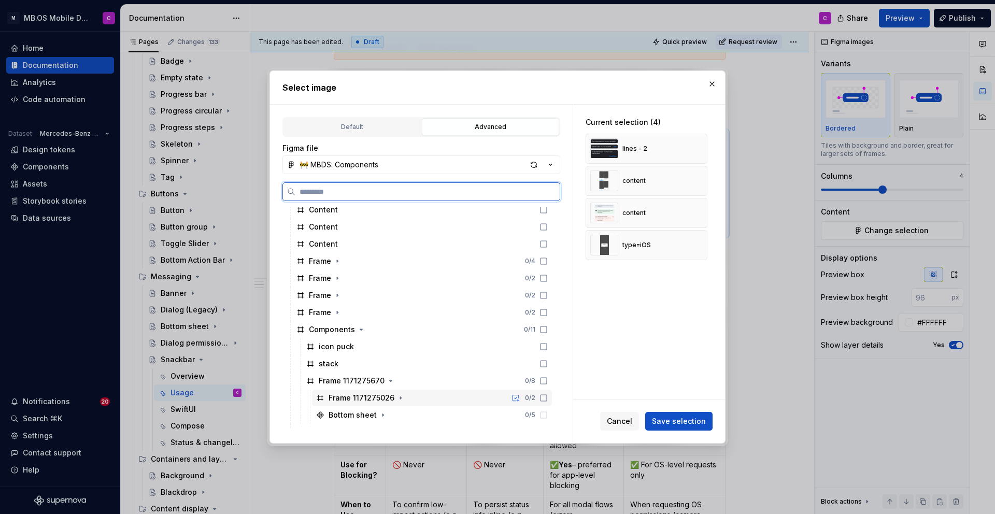
scroll to position [594, 0]
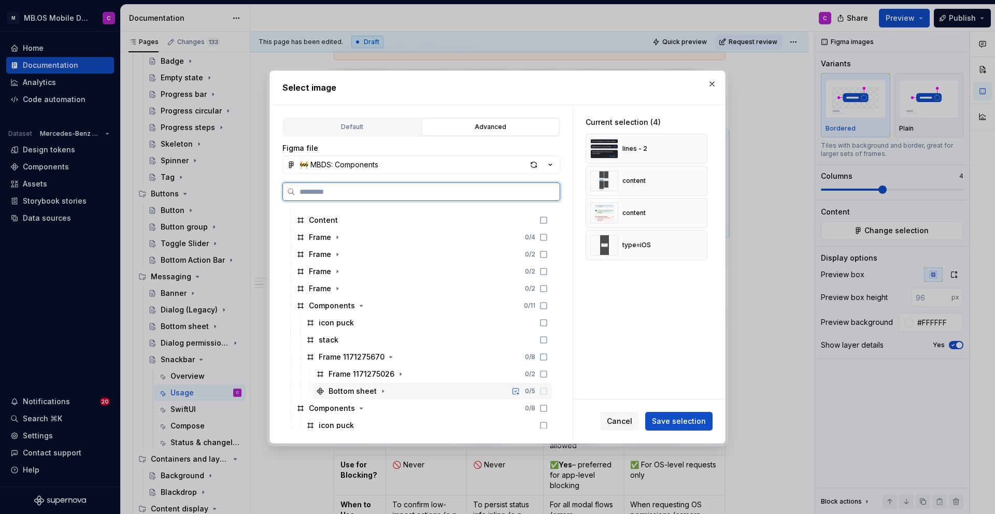
click at [427, 387] on div "Bottom sheet 0 / 5" at bounding box center [432, 391] width 240 height 17
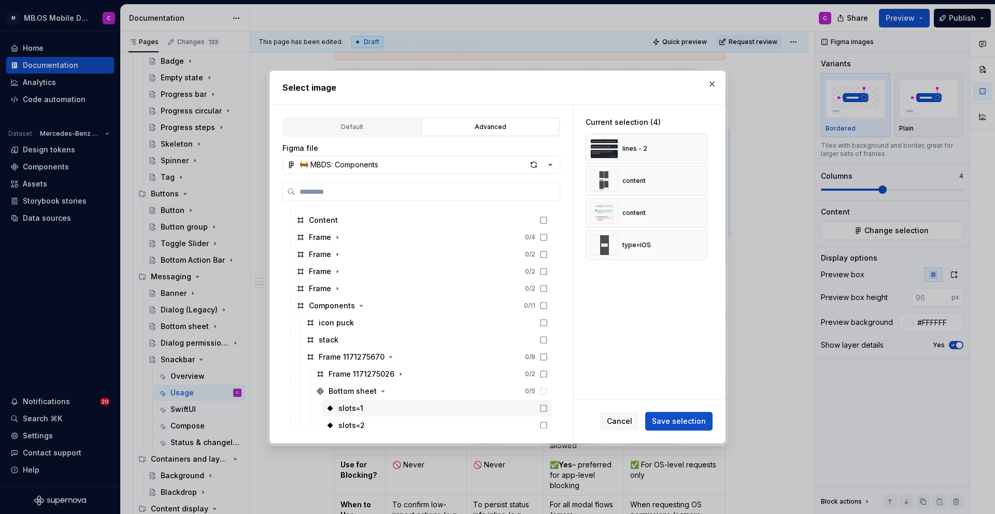
scroll to position [620, 0]
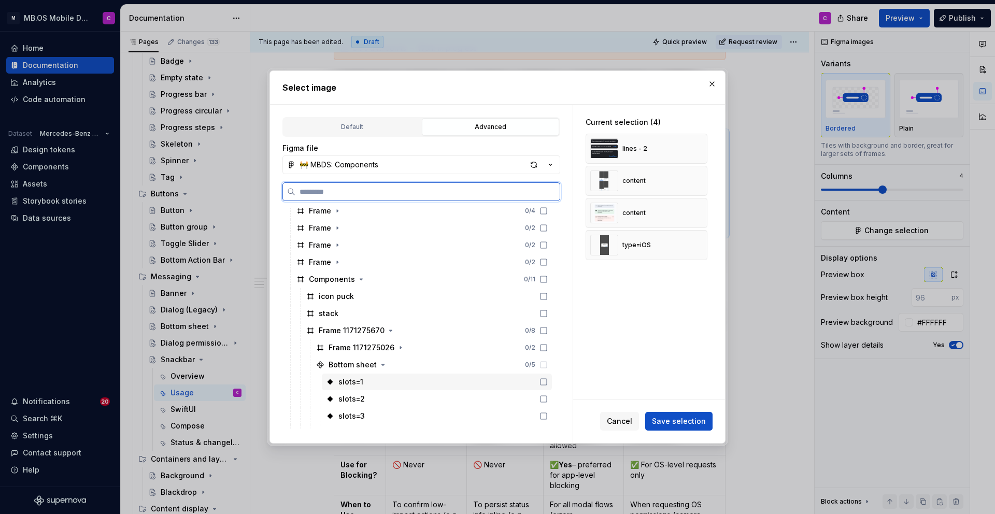
click at [548, 384] on icon at bounding box center [544, 382] width 8 height 8
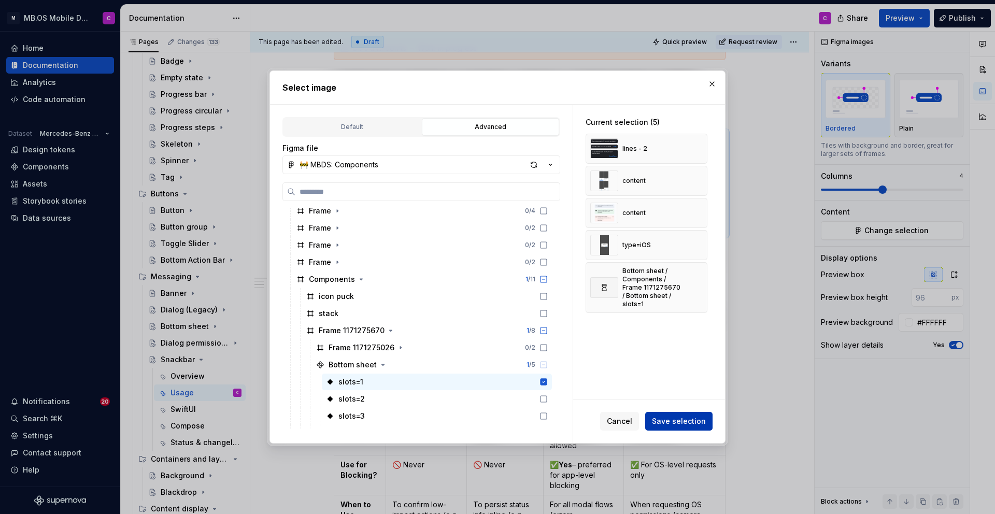
click at [657, 419] on span "Save selection" at bounding box center [679, 421] width 54 height 10
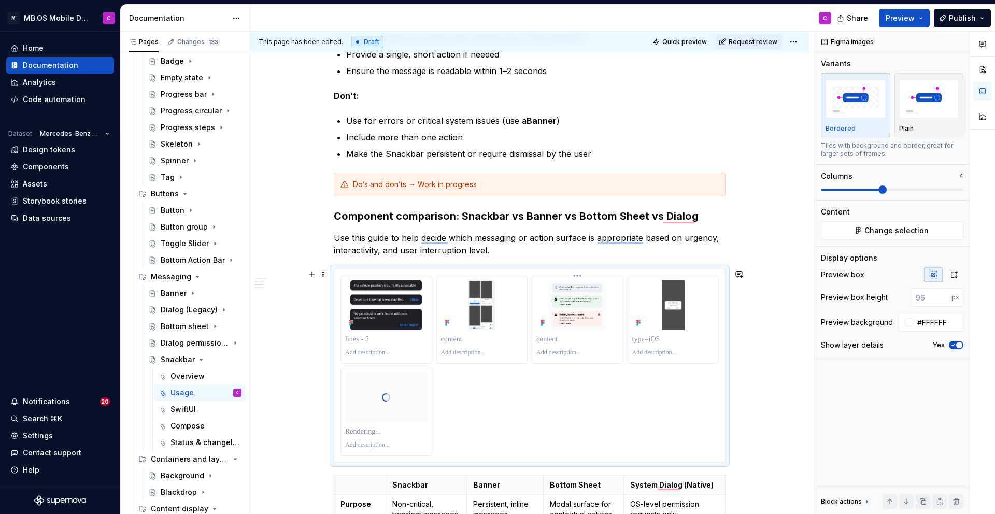
scroll to position [259, 0]
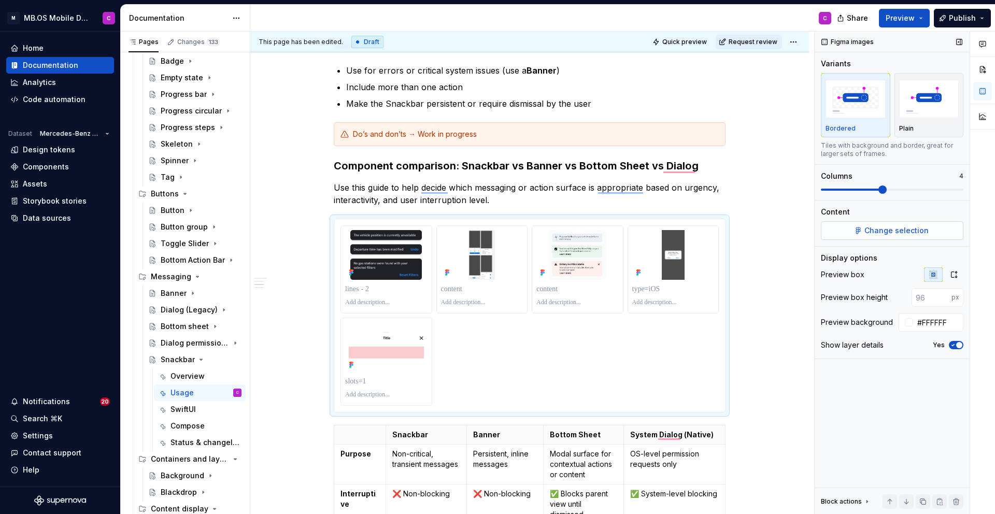
click at [865, 225] on button "Change selection" at bounding box center [892, 230] width 143 height 19
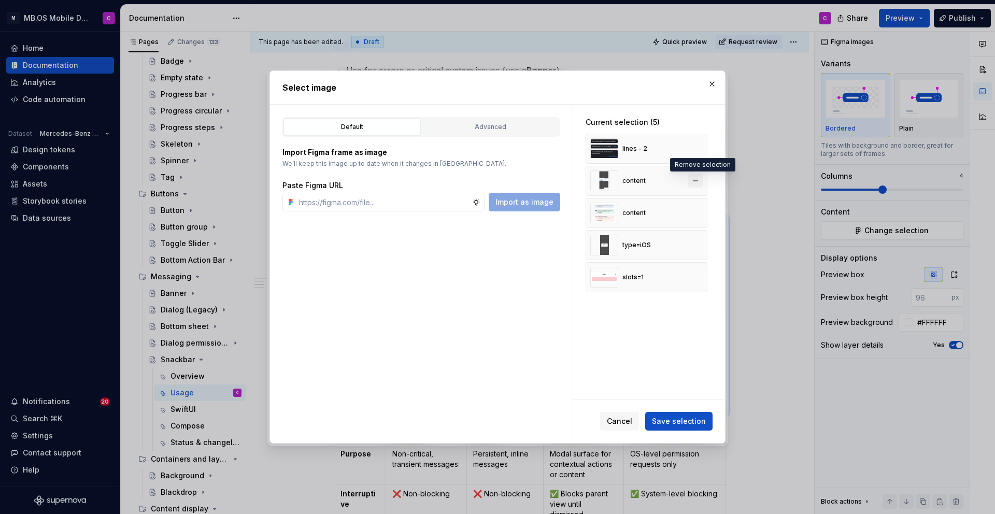
click at [700, 182] on button "button" at bounding box center [695, 181] width 15 height 15
click at [464, 126] on div "Advanced" at bounding box center [491, 127] width 130 height 10
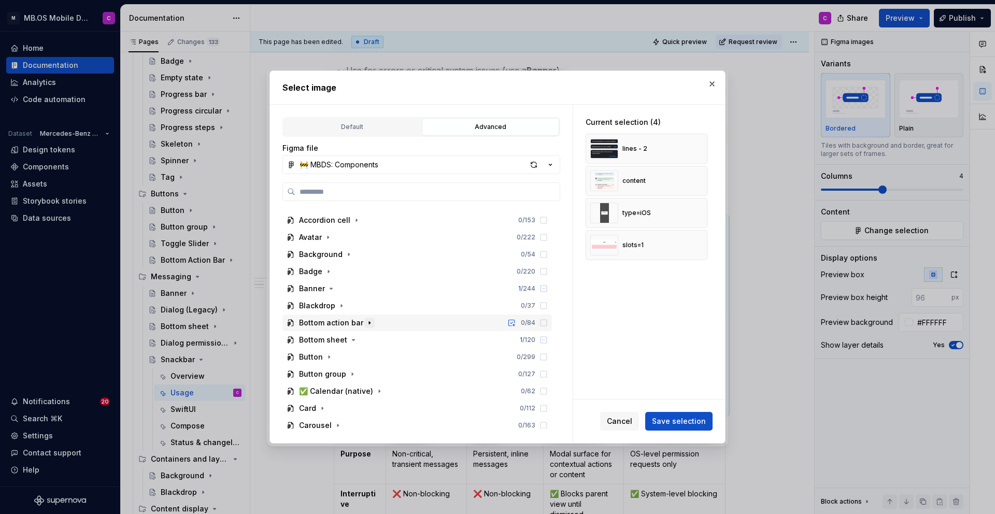
click at [365, 322] on icon "button" at bounding box center [369, 323] width 8 height 8
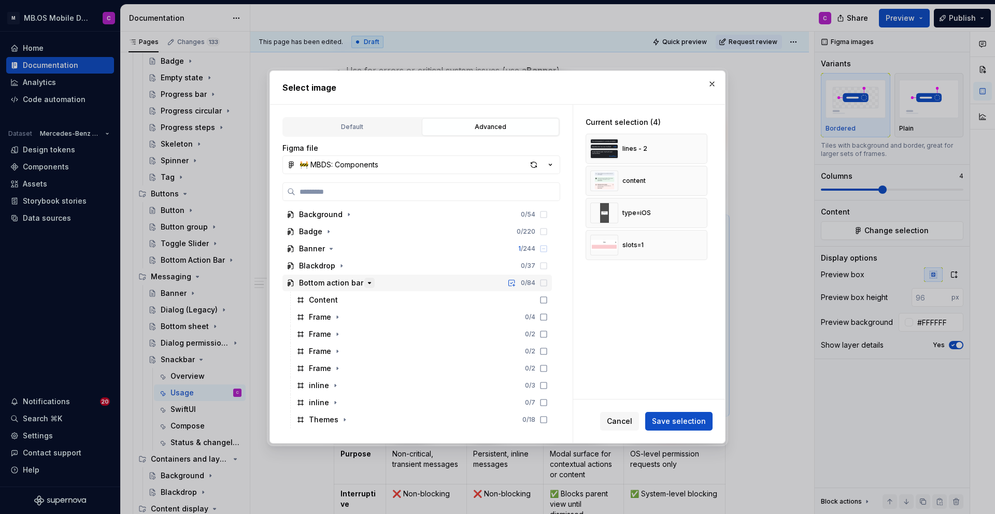
click at [365, 280] on icon "button" at bounding box center [369, 283] width 8 height 8
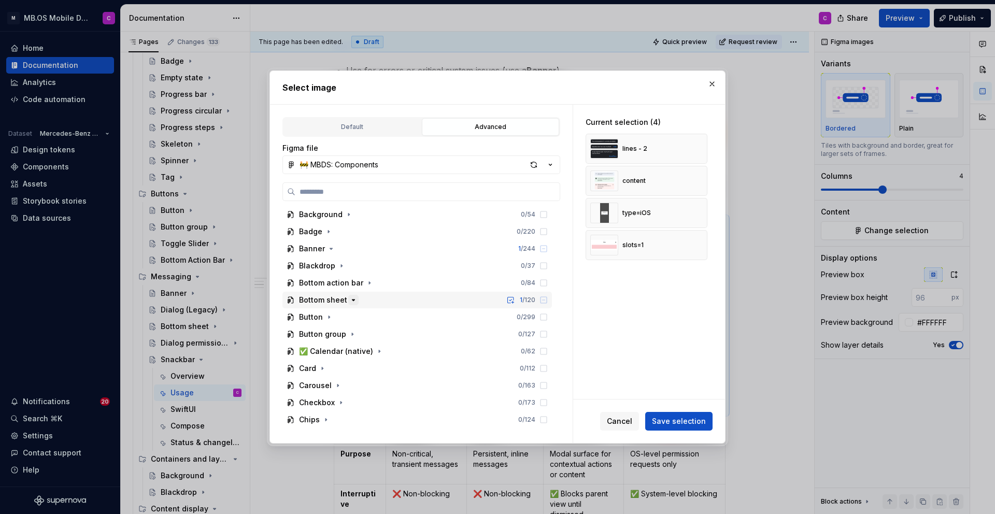
click at [354, 301] on icon "button" at bounding box center [353, 300] width 8 height 8
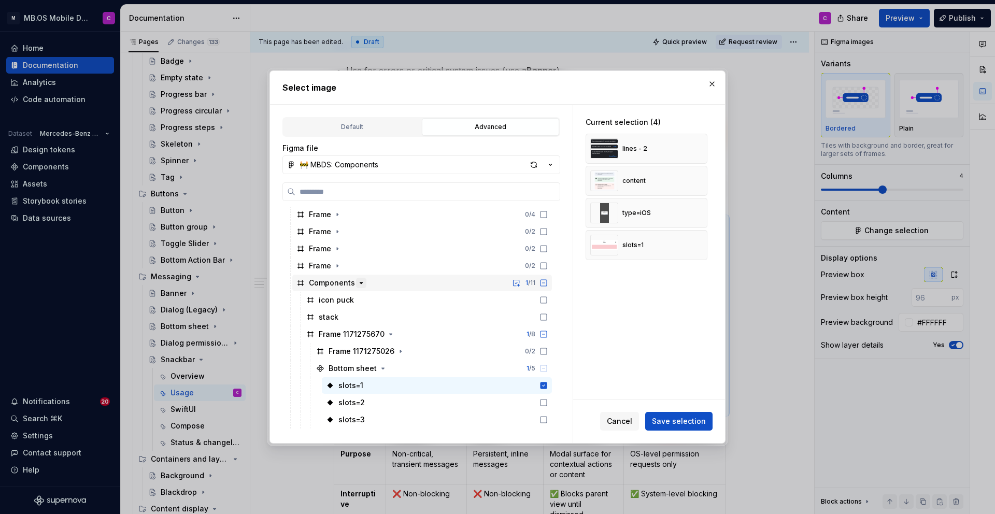
click at [359, 285] on icon "button" at bounding box center [361, 283] width 8 height 8
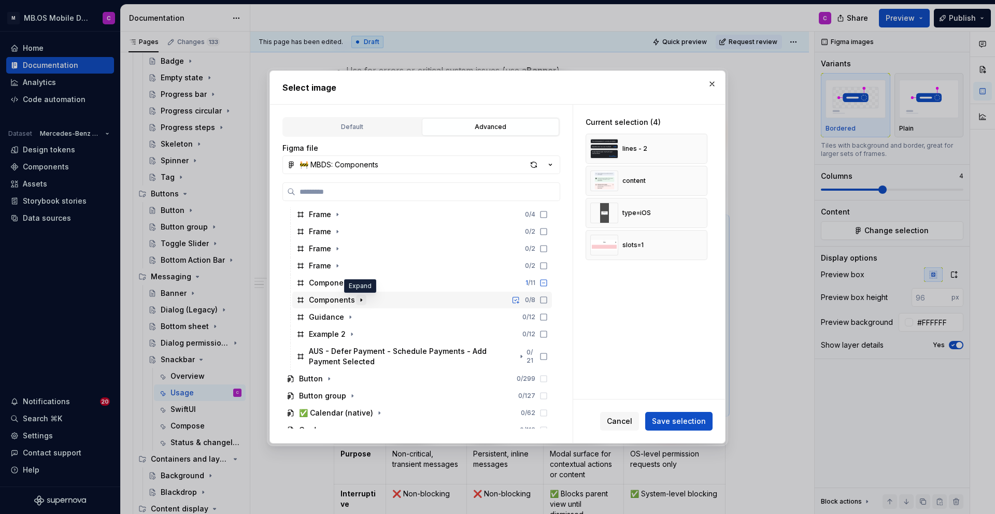
click at [361, 299] on icon "button" at bounding box center [361, 300] width 1 height 3
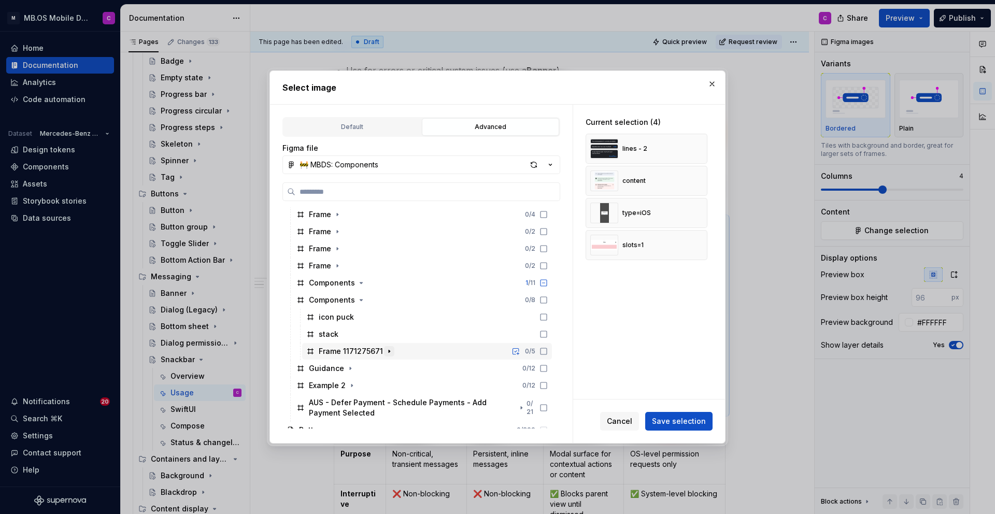
click at [392, 349] on button "button" at bounding box center [389, 351] width 10 height 10
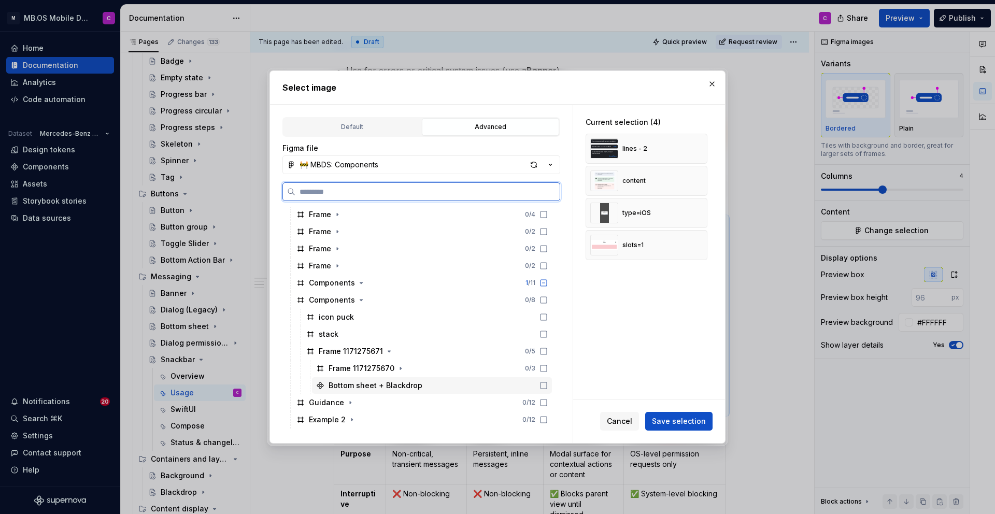
click at [452, 382] on div "Bottom sheet + Blackdrop" at bounding box center [432, 385] width 240 height 17
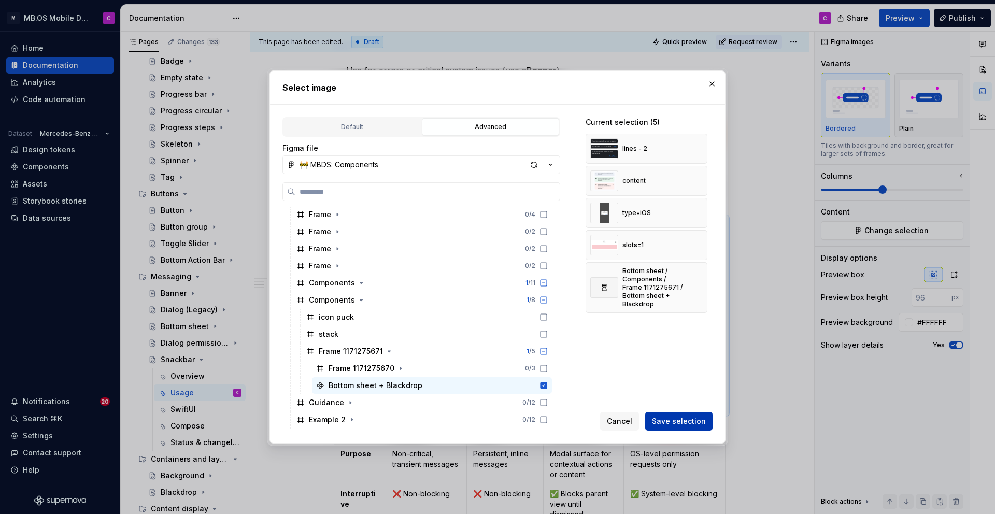
click at [665, 420] on span "Save selection" at bounding box center [679, 421] width 54 height 10
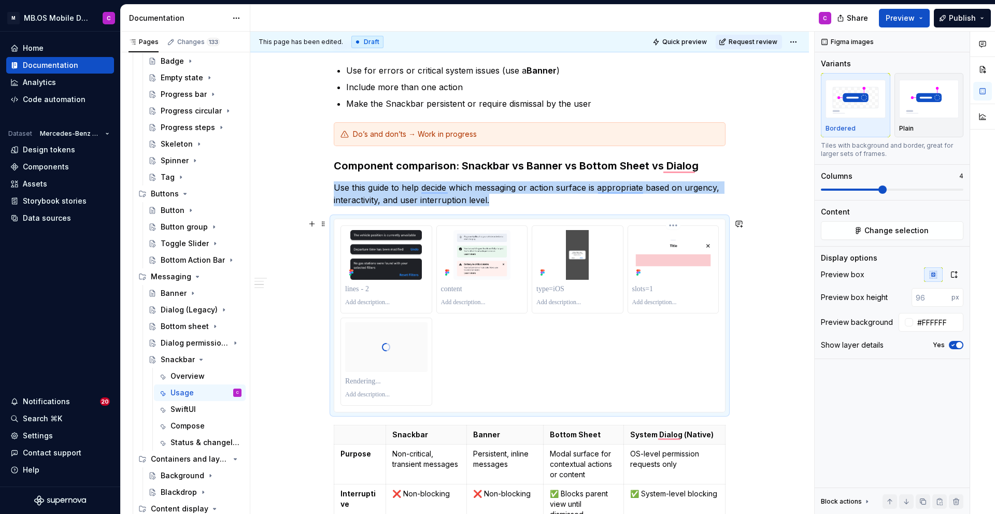
click at [672, 231] on div "To enrich screen reader interactions, please activate Accessibility in Grammarl…" at bounding box center [673, 255] width 82 height 50
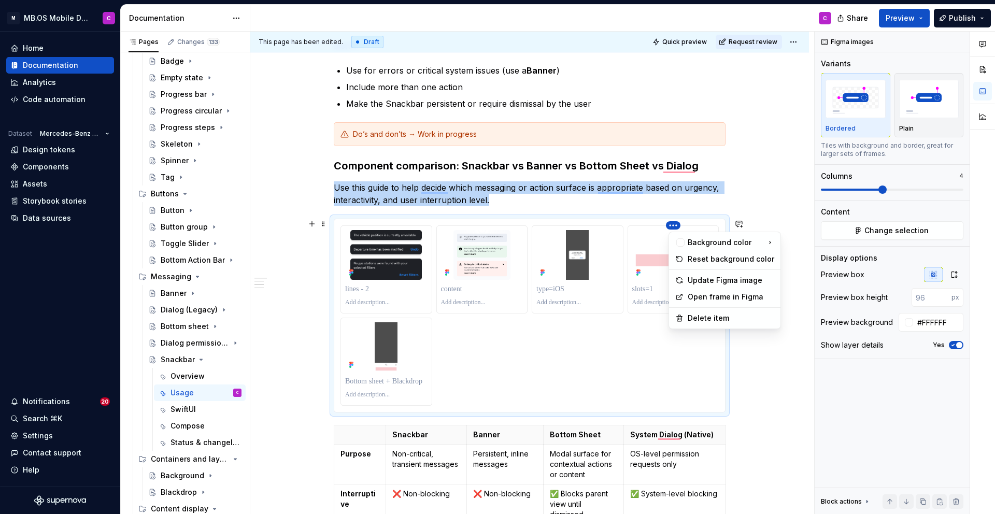
click at [675, 223] on html "M MB.OS Mobile Design System C Home Documentation Analytics Code automation Dat…" at bounding box center [497, 257] width 995 height 514
click at [703, 320] on div "Delete item" at bounding box center [731, 318] width 87 height 10
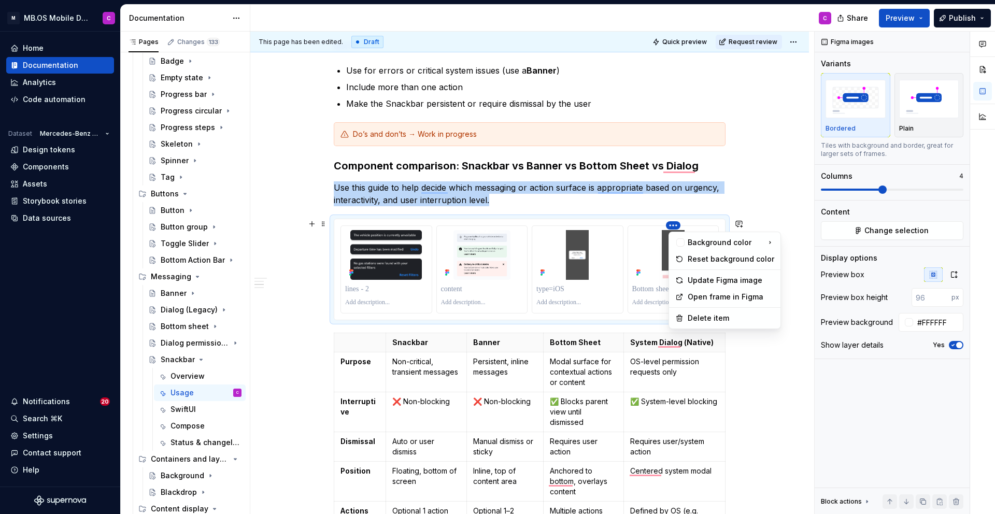
click at [588, 223] on html "M MB.OS Mobile Design System C Home Documentation Analytics Code automation Dat…" at bounding box center [497, 257] width 995 height 514
click at [631, 222] on html "M MB.OS Mobile Design System C Home Documentation Analytics Code automation Dat…" at bounding box center [497, 257] width 995 height 514
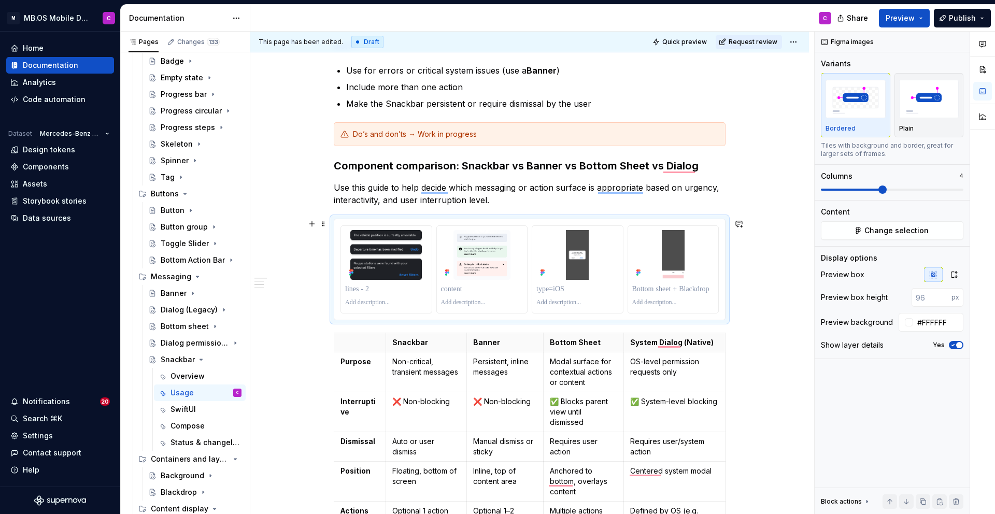
click at [673, 225] on html "M MB.OS Mobile Design System C Home Documentation Analytics Code automation Dat…" at bounding box center [497, 257] width 995 height 514
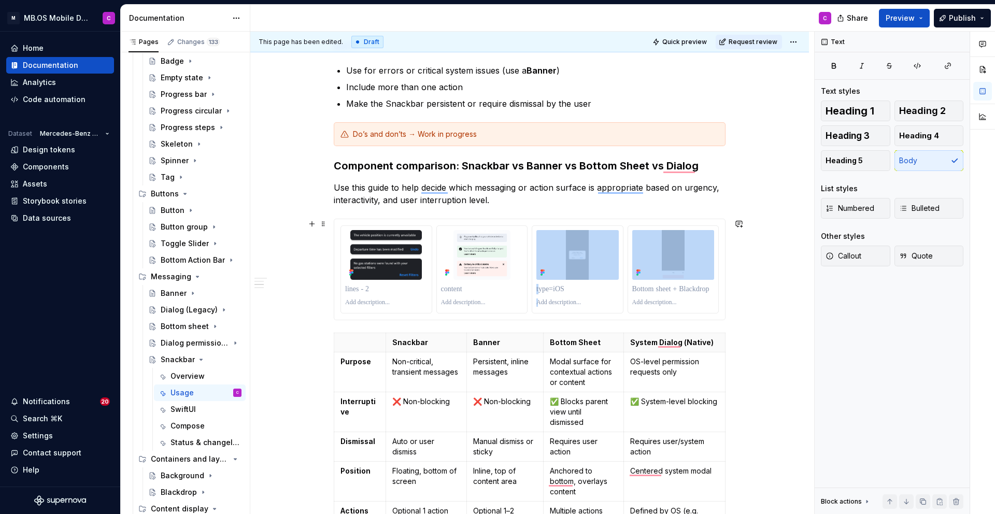
drag, startPoint x: 673, startPoint y: 225, endPoint x: 573, endPoint y: 224, distance: 100.0
click at [573, 224] on html "M MB.OS Mobile Design System C Home Documentation Analytics Code automation Dat…" at bounding box center [497, 257] width 995 height 514
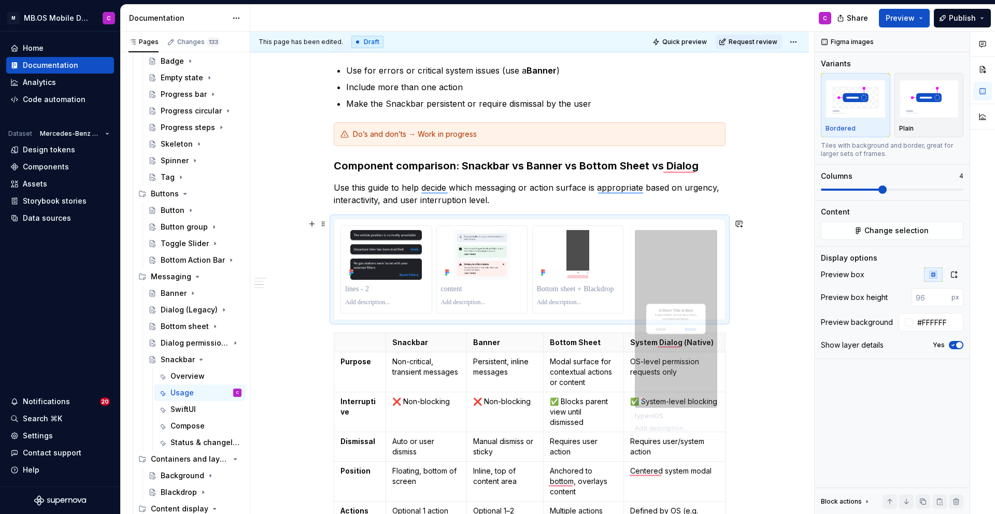
drag, startPoint x: 574, startPoint y: 269, endPoint x: 667, endPoint y: 268, distance: 92.3
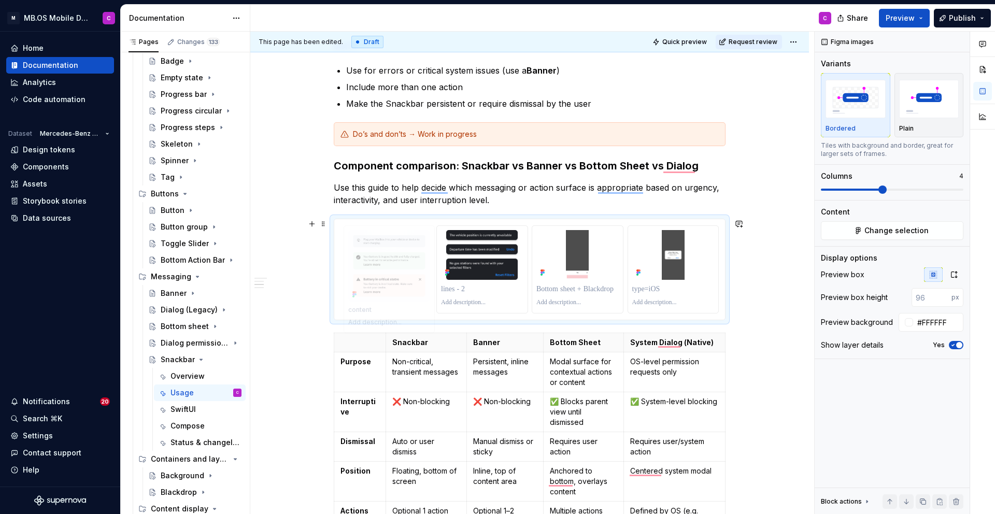
drag, startPoint x: 480, startPoint y: 253, endPoint x: 376, endPoint y: 252, distance: 104.2
click at [376, 252] on body "M MB.OS Mobile Design System C Home Documentation Analytics Code automation Dat…" at bounding box center [497, 257] width 995 height 514
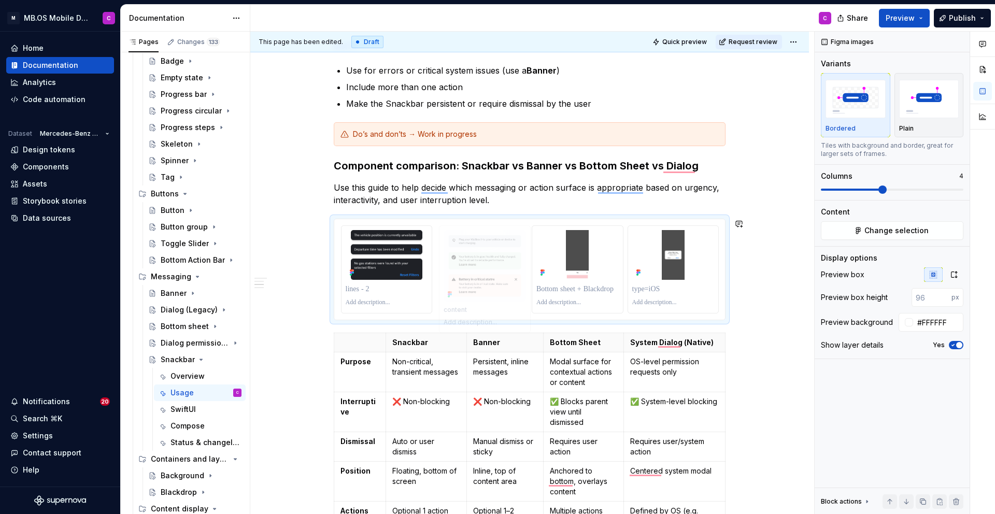
drag, startPoint x: 387, startPoint y: 265, endPoint x: 481, endPoint y: 265, distance: 93.8
click at [571, 288] on p "To enrich screen reader interactions, please activate Accessibility in Grammarl…" at bounding box center [577, 289] width 82 height 10
type textarea "*"
click at [648, 289] on p "To enrich screen reader interactions, please activate Accessibility in Grammarl…" at bounding box center [673, 289] width 82 height 10
click at [639, 299] on p "To enrich screen reader interactions, please activate Accessibility in Grammarl…" at bounding box center [673, 303] width 82 height 8
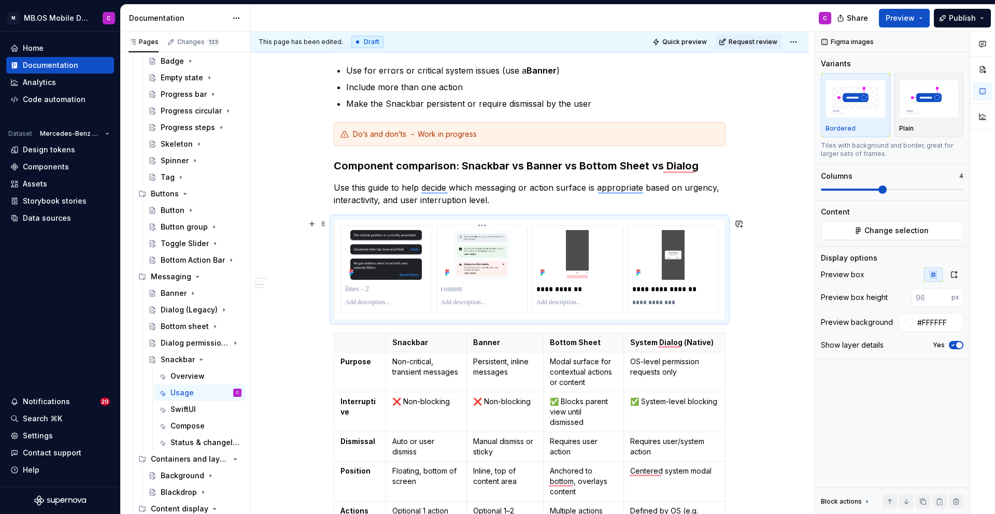
click at [473, 288] on p "To enrich screen reader interactions, please activate Accessibility in Grammarl…" at bounding box center [482, 289] width 82 height 10
click at [357, 290] on p "To enrich screen reader interactions, please activate Accessibility in Grammarl…" at bounding box center [386, 289] width 82 height 10
click at [364, 306] on p "To enrich screen reader interactions, please activate Accessibility in Grammarl…" at bounding box center [386, 303] width 82 height 8
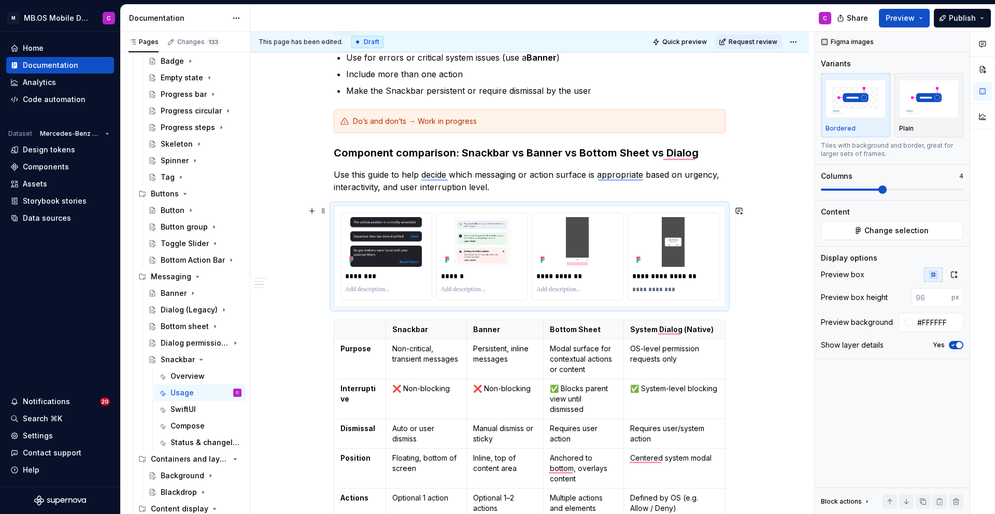
scroll to position [334, 0]
click at [306, 291] on div "**********" at bounding box center [529, 379] width 559 height 1018
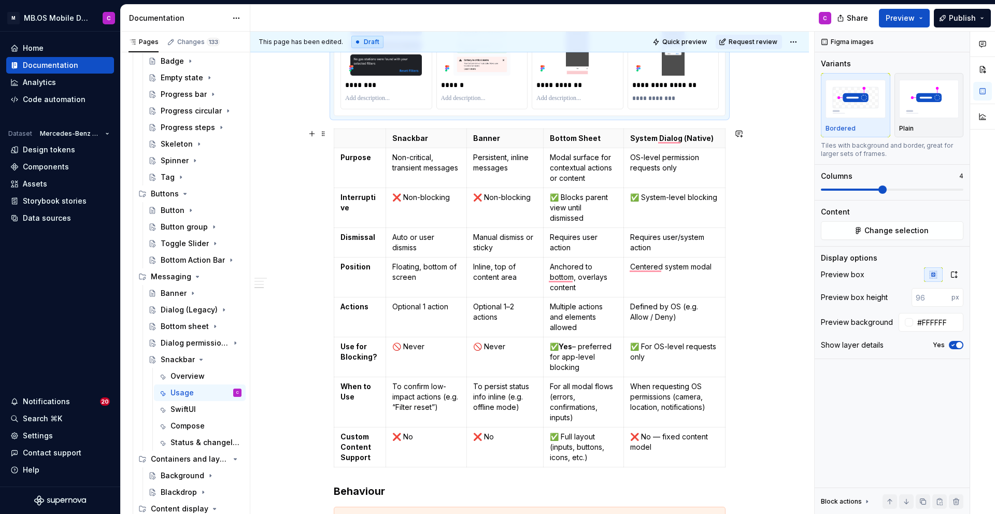
scroll to position [546, 0]
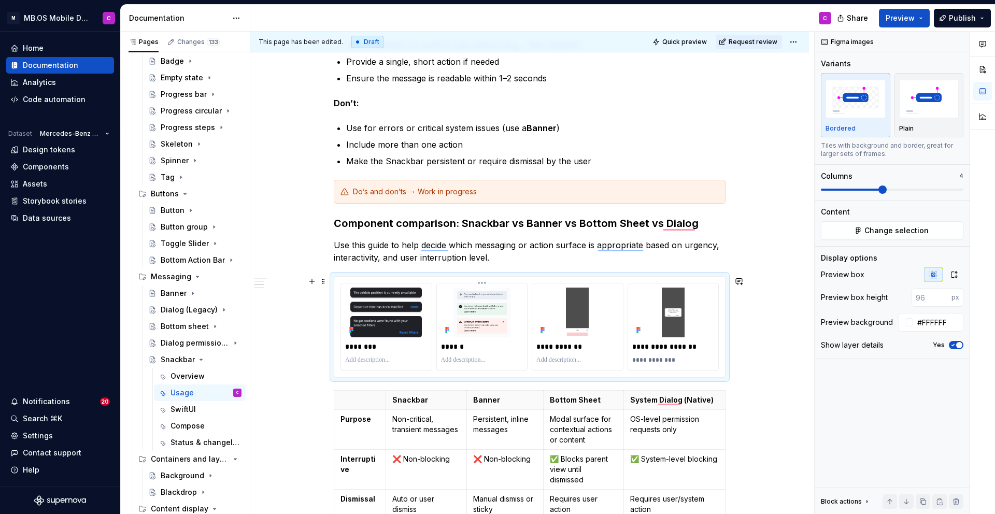
click at [454, 347] on p "******" at bounding box center [482, 347] width 82 height 10
click at [308, 335] on div "**********" at bounding box center [529, 450] width 559 height 1018
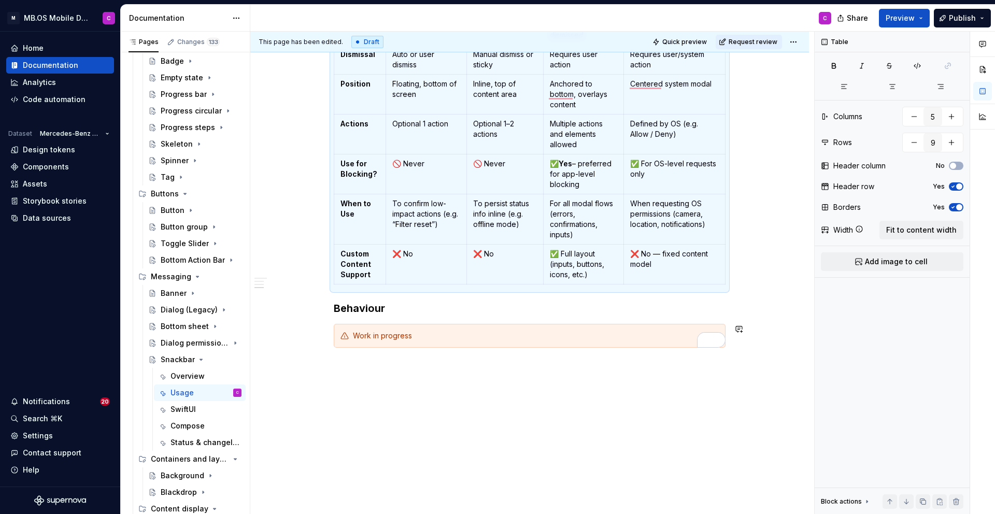
click at [353, 391] on div "**********" at bounding box center [529, 6] width 559 height 1018
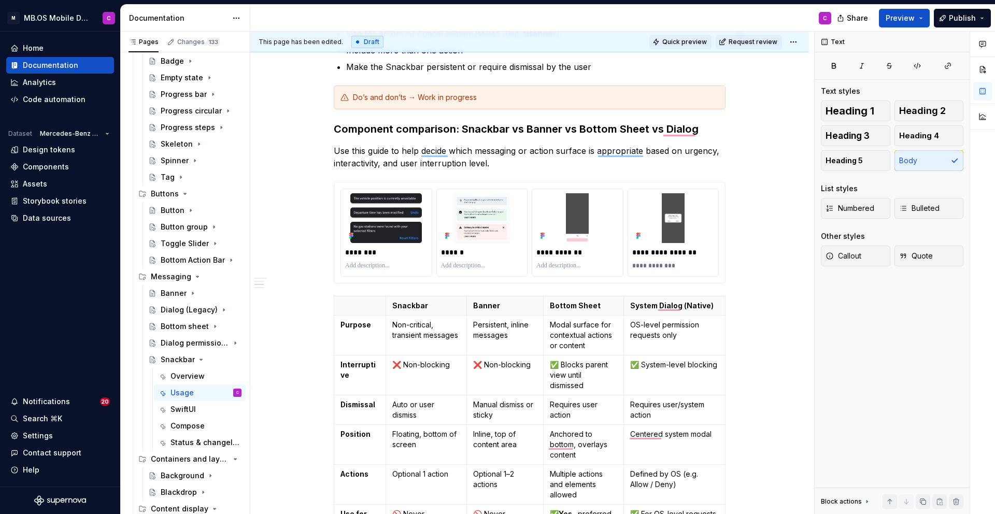
click at [696, 41] on span "Quick preview" at bounding box center [684, 42] width 45 height 8
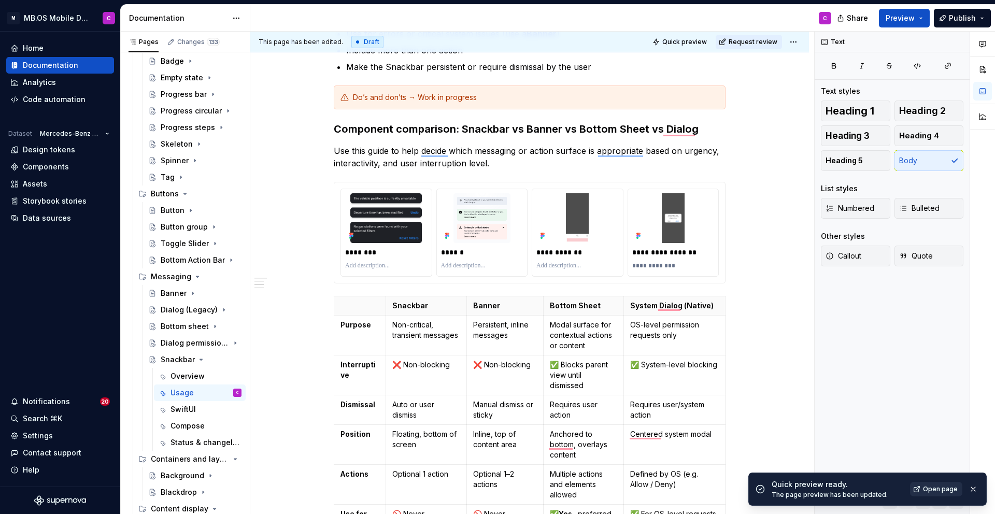
click at [939, 490] on span "Open page" at bounding box center [940, 489] width 35 height 8
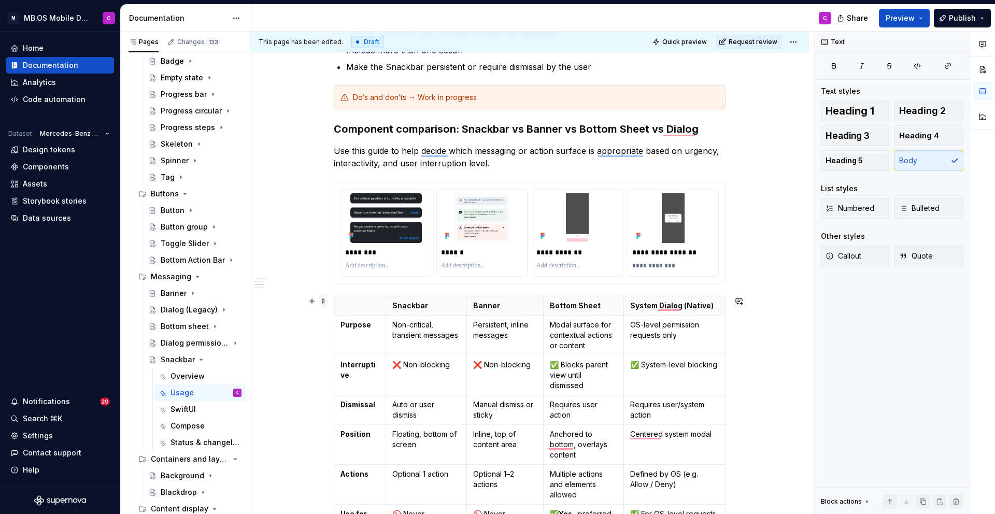
click at [328, 303] on span at bounding box center [323, 301] width 8 height 15
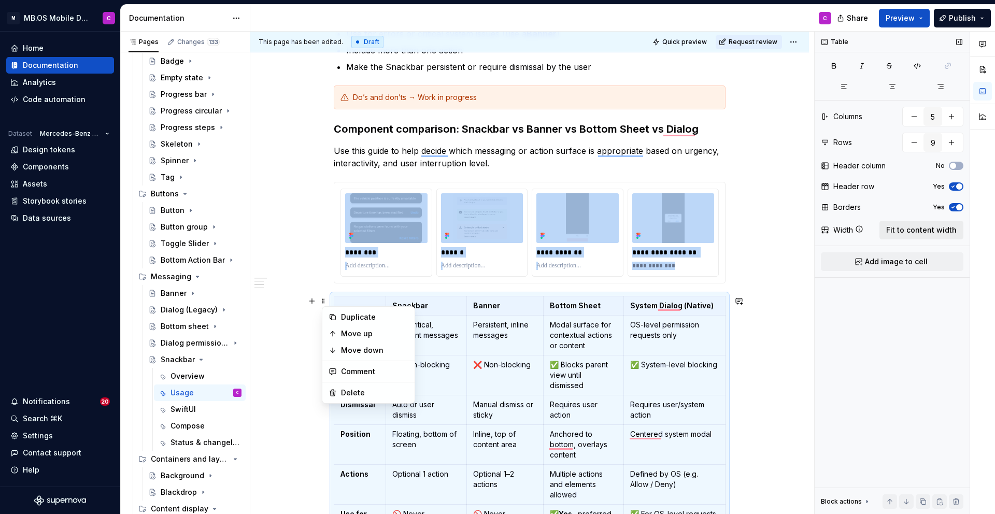
click at [905, 228] on span "Fit to content width" at bounding box center [921, 230] width 70 height 10
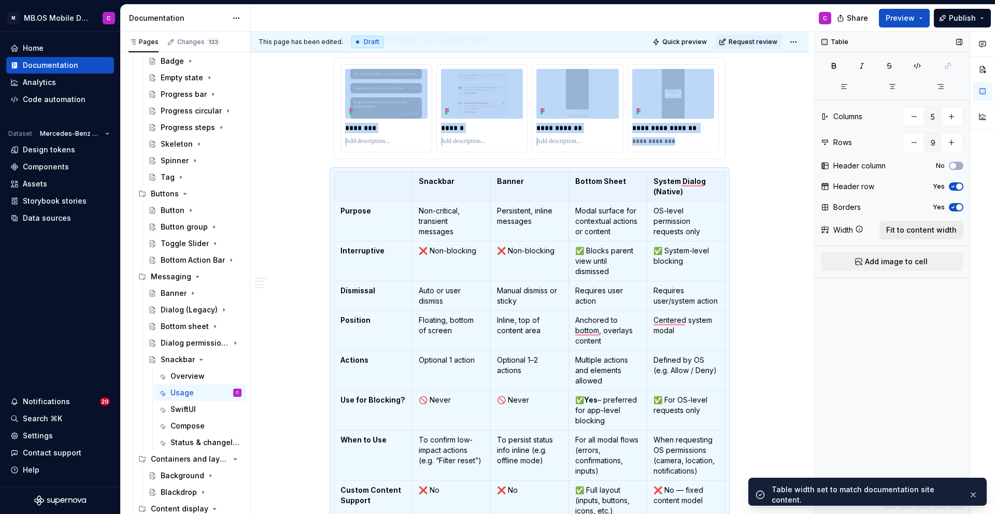
click at [907, 229] on span "Fit to content width" at bounding box center [921, 230] width 70 height 10
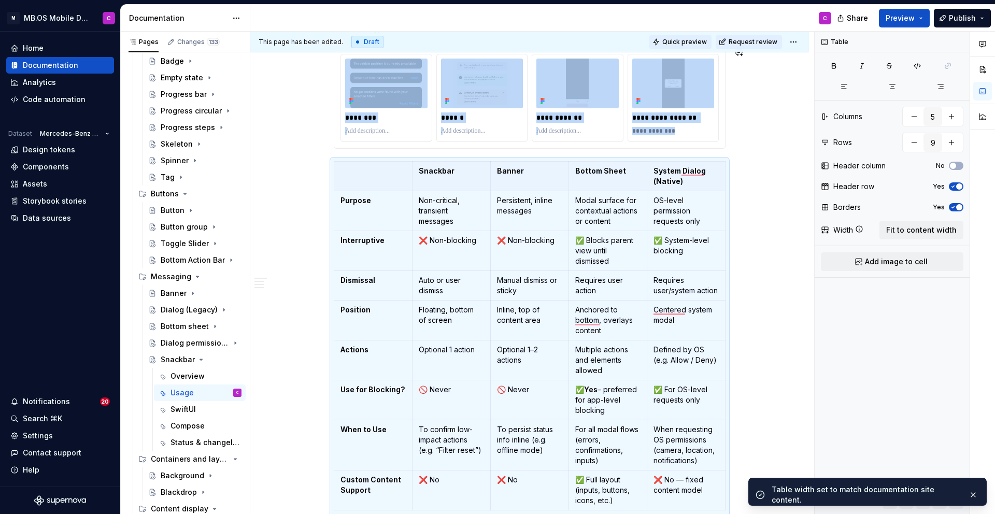
click at [691, 41] on span "Quick preview" at bounding box center [684, 42] width 45 height 8
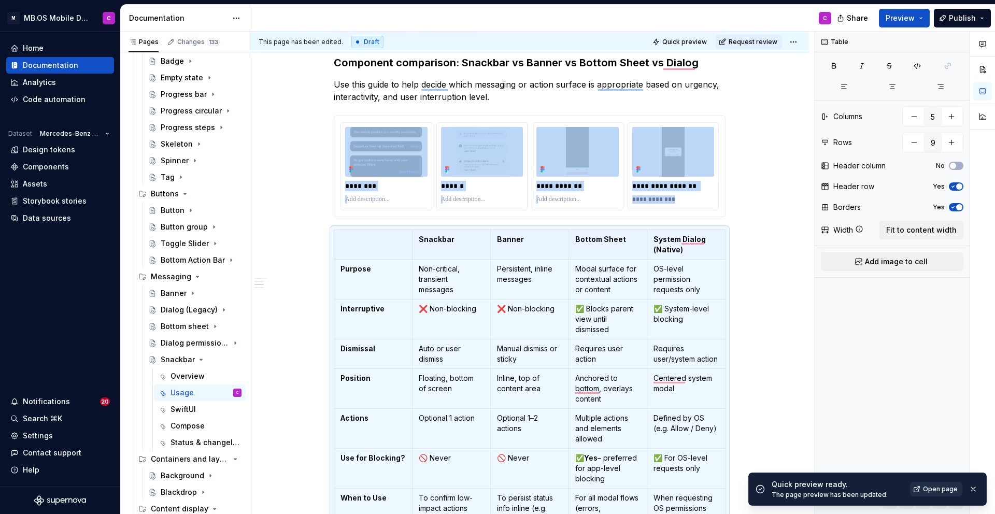
click at [940, 487] on span "Open page" at bounding box center [940, 489] width 35 height 8
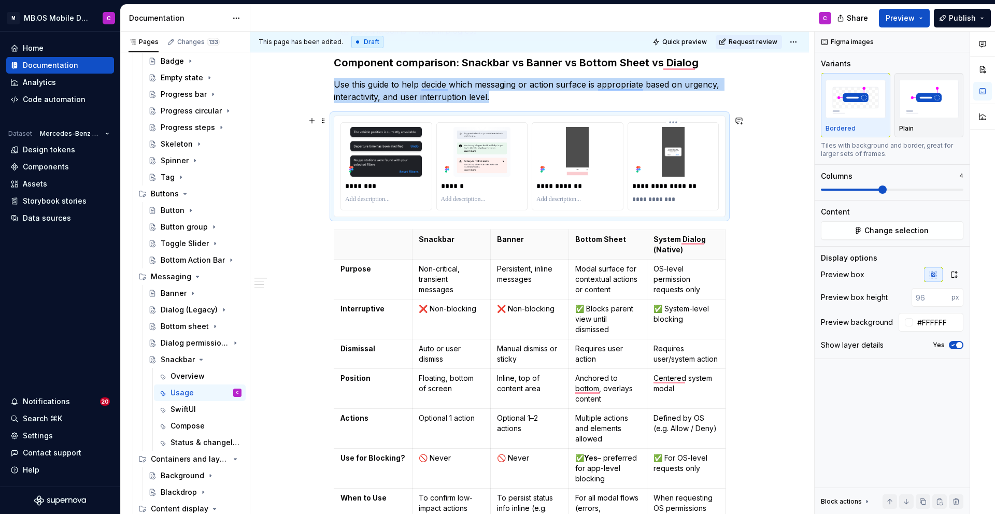
click at [630, 136] on div "**********" at bounding box center [673, 166] width 91 height 87
click at [954, 279] on button "button" at bounding box center [954, 274] width 19 height 15
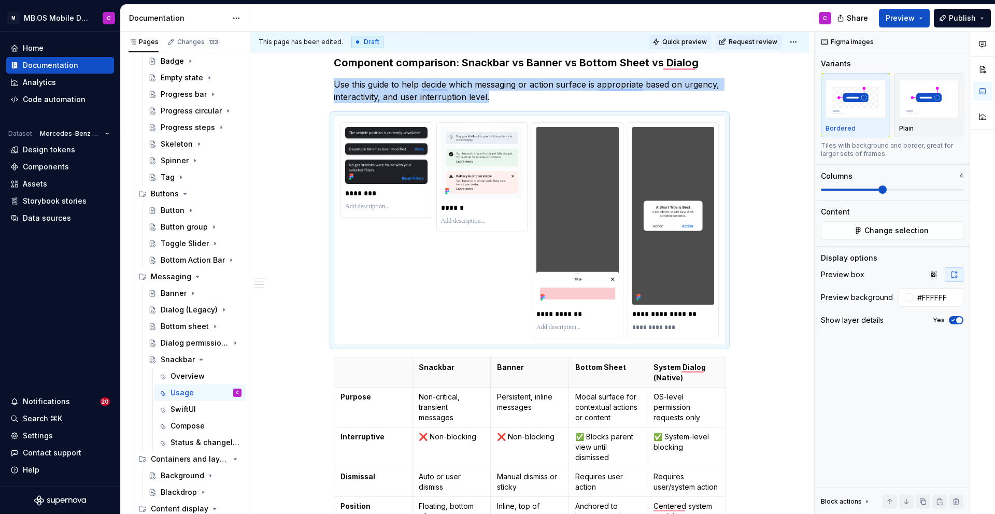
click at [690, 40] on span "Quick preview" at bounding box center [684, 42] width 45 height 8
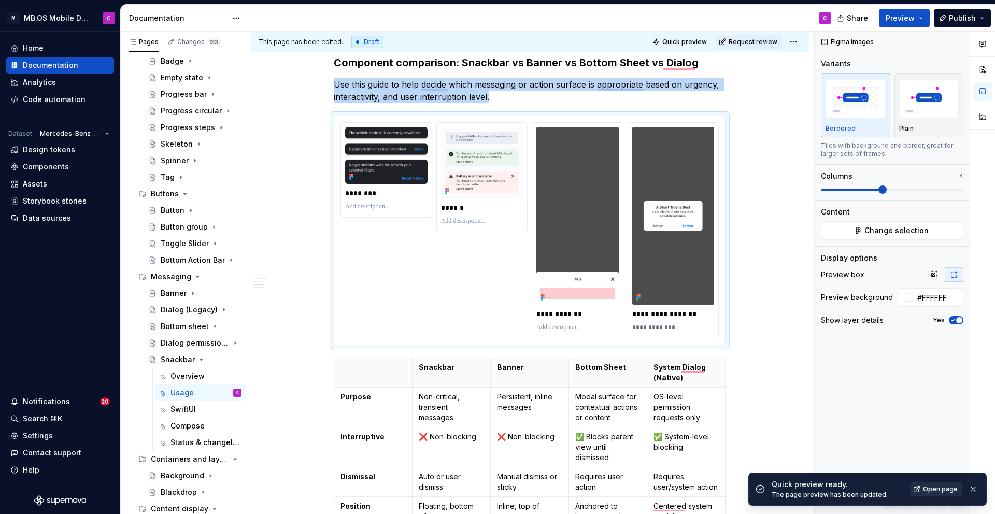
click at [939, 493] on link "Open page" at bounding box center [936, 489] width 52 height 15
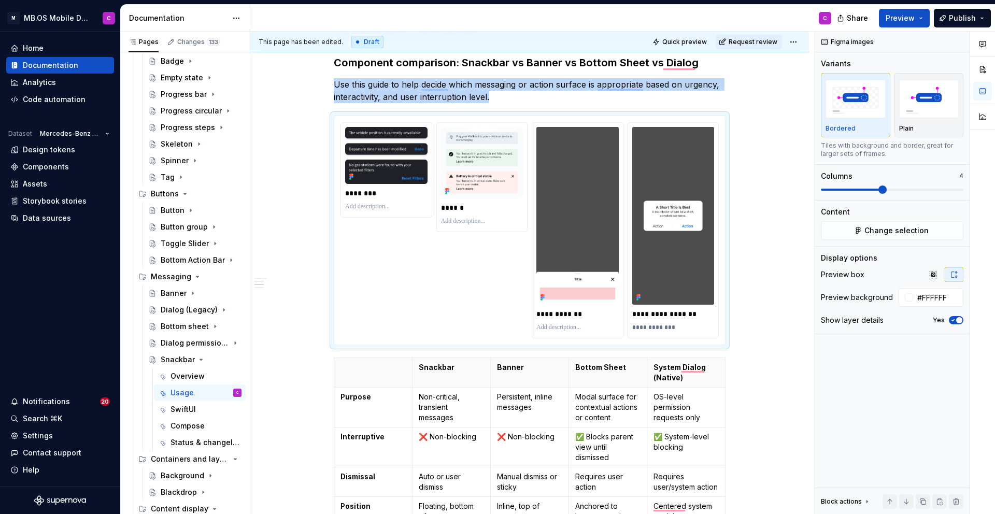
type textarea "*"
click at [469, 248] on div "**********" at bounding box center [530, 230] width 378 height 216
click at [645, 120] on div "**********" at bounding box center [529, 230] width 391 height 229
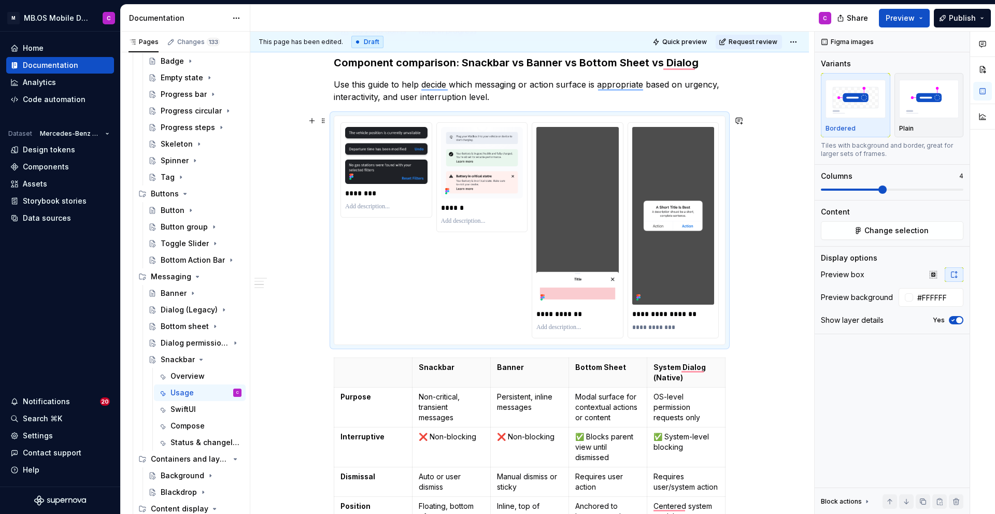
click at [475, 300] on div "**********" at bounding box center [530, 230] width 378 height 216
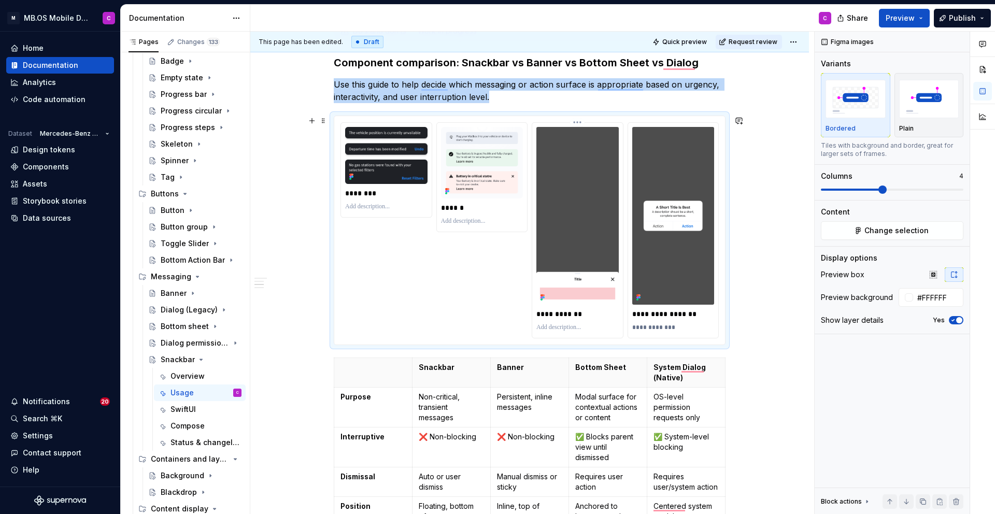
click at [551, 307] on div "**********" at bounding box center [577, 314] width 82 height 15
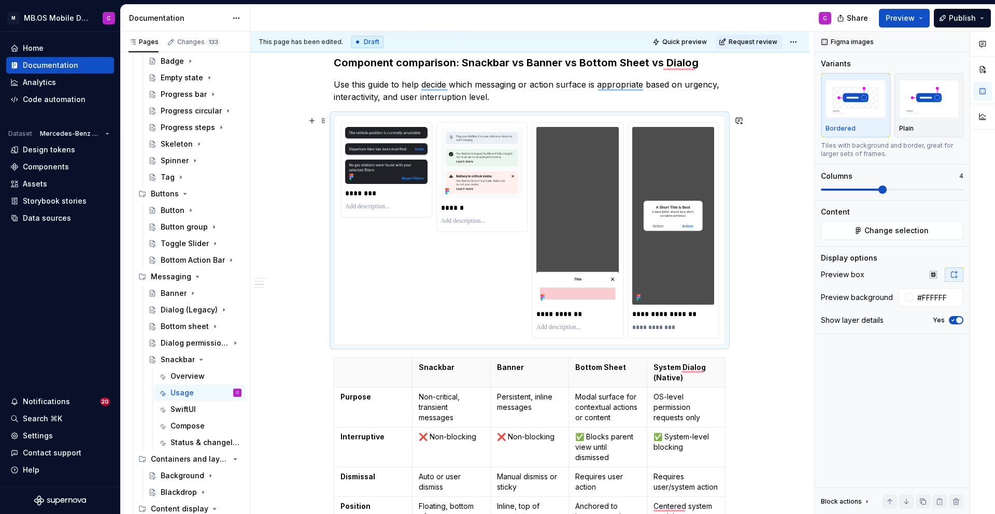
click at [493, 288] on div "**********" at bounding box center [530, 230] width 378 height 216
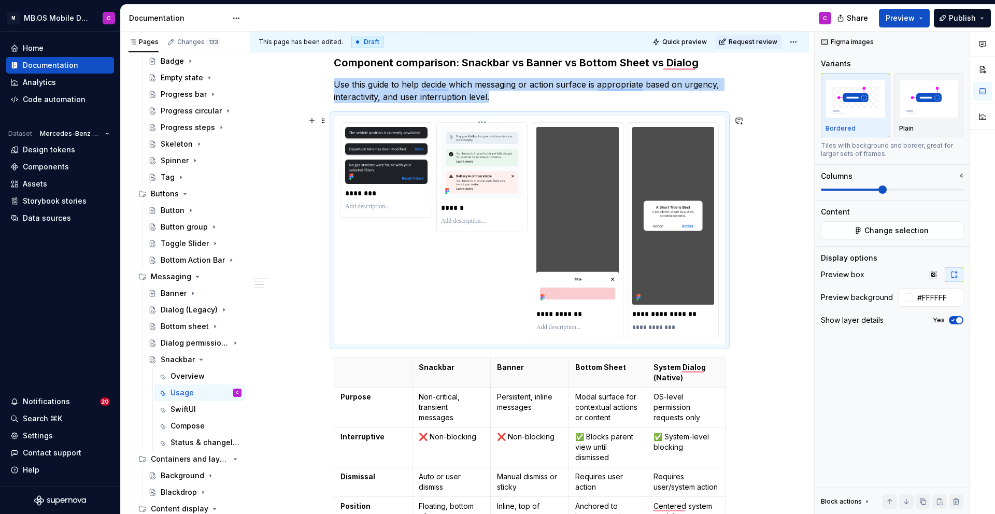
click at [488, 185] on img "To enrich screen reader interactions, please activate Accessibility in Grammarl…" at bounding box center [482, 163] width 82 height 72
click at [473, 279] on div "**********" at bounding box center [530, 230] width 378 height 216
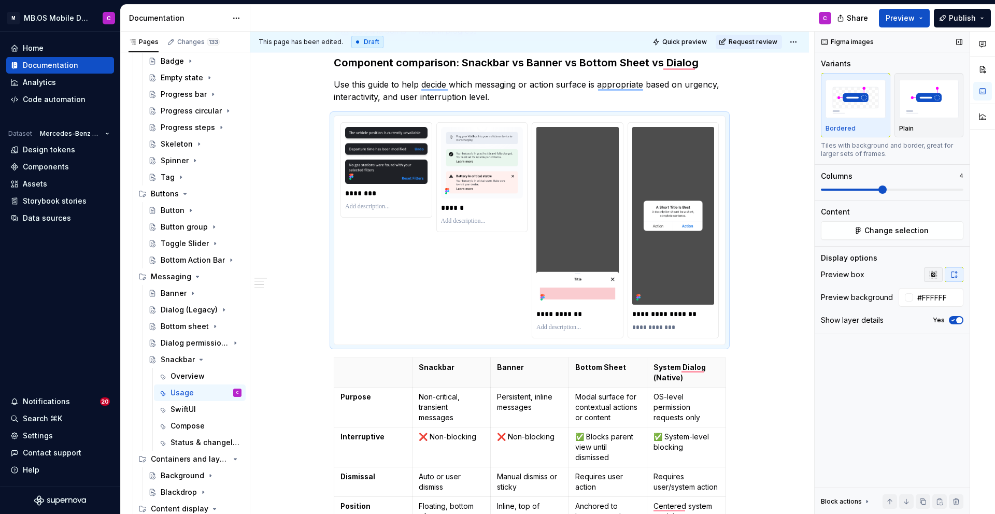
click at [932, 278] on icon "button" at bounding box center [933, 275] width 8 height 8
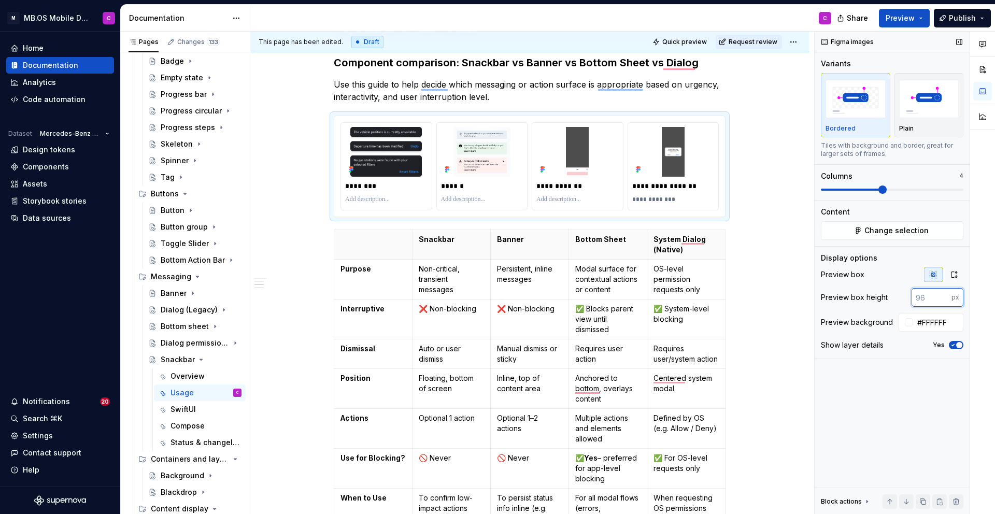
click at [925, 303] on input "number" at bounding box center [932, 297] width 40 height 19
type input "300"
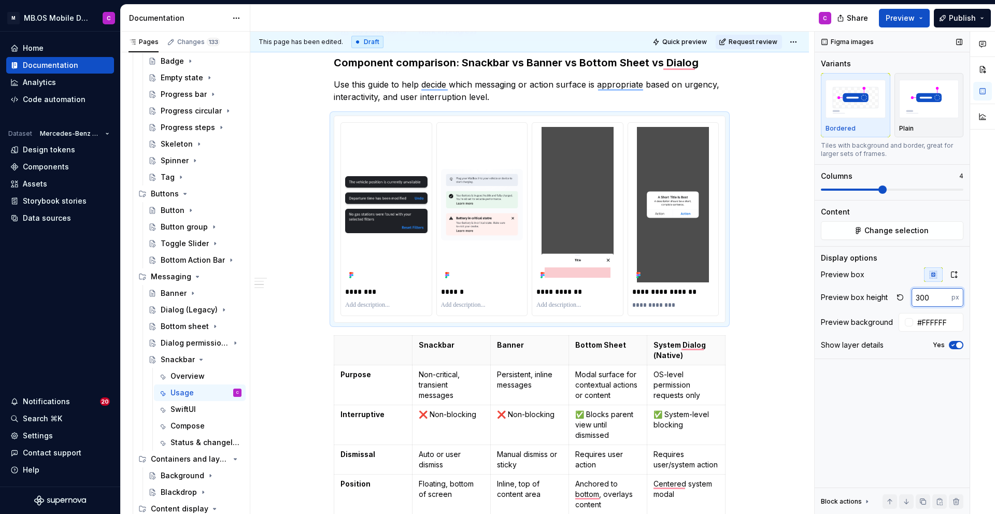
click at [924, 303] on input "300" at bounding box center [932, 297] width 40 height 19
click at [685, 43] on span "Quick preview" at bounding box center [684, 42] width 45 height 8
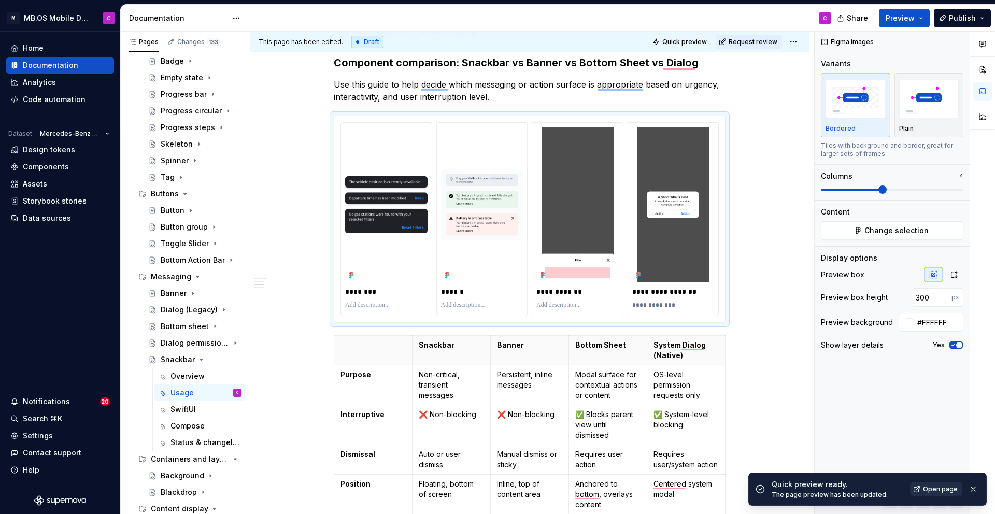
click at [941, 490] on span "Open page" at bounding box center [940, 489] width 35 height 8
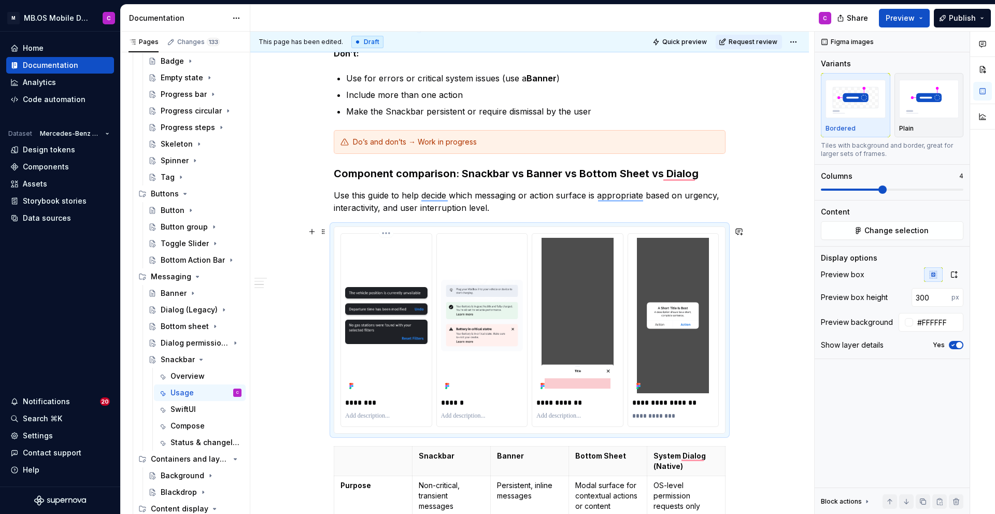
scroll to position [330, 0]
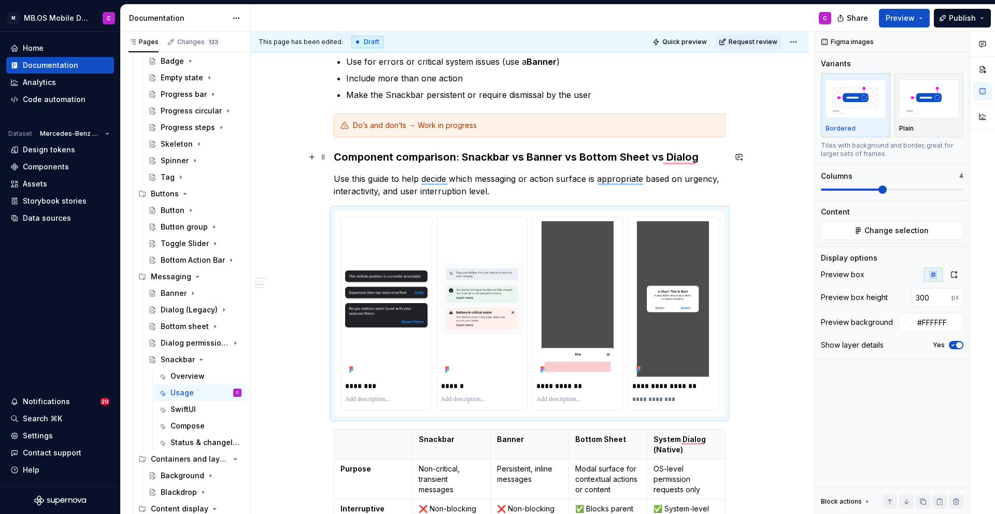
click at [335, 155] on div "**********" at bounding box center [529, 454] width 559 height 1159
click at [324, 161] on span at bounding box center [323, 157] width 8 height 15
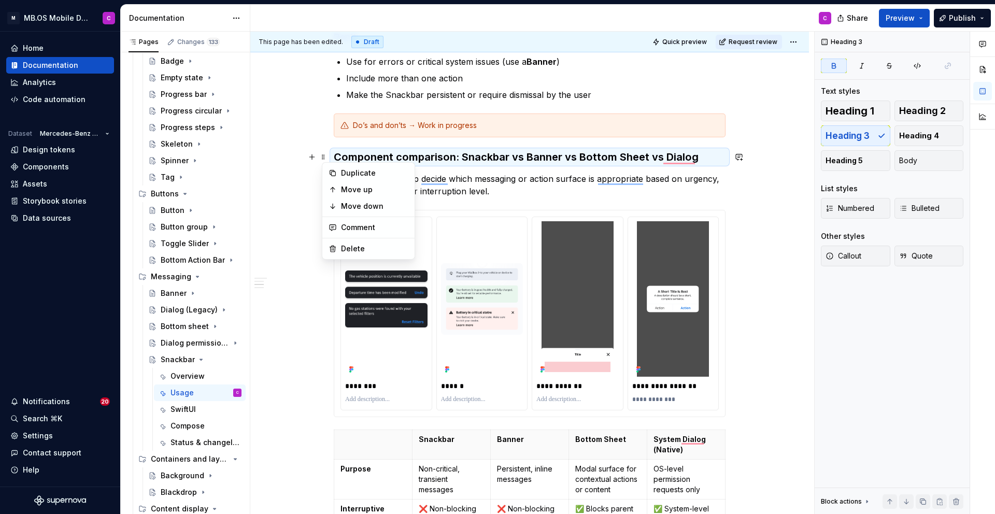
click at [333, 155] on div "**********" at bounding box center [529, 454] width 559 height 1159
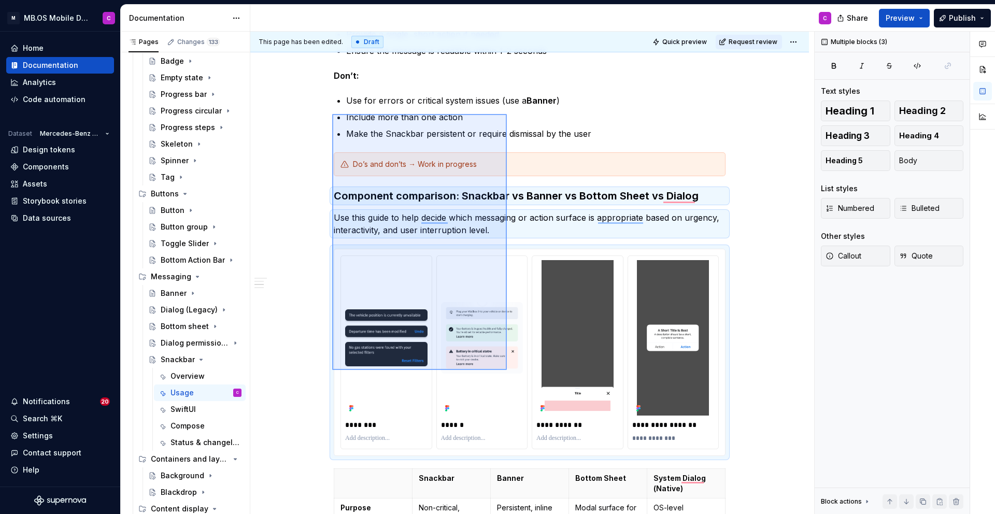
scroll to position [563, 0]
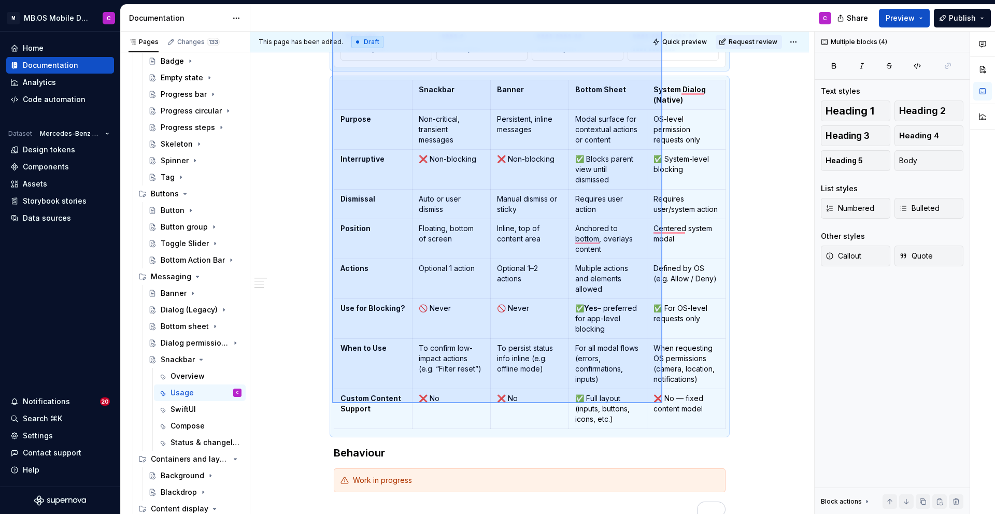
drag, startPoint x: 332, startPoint y: 153, endPoint x: 662, endPoint y: 403, distance: 414.4
click at [662, 403] on div "**********" at bounding box center [532, 273] width 564 height 483
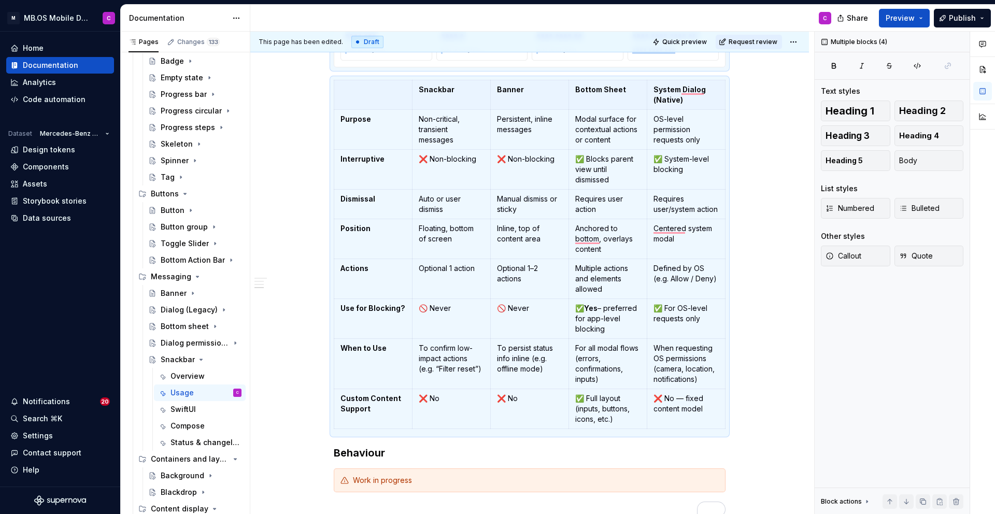
copy div "**********"
click at [190, 344] on div "Dialog permission (native)" at bounding box center [180, 343] width 39 height 10
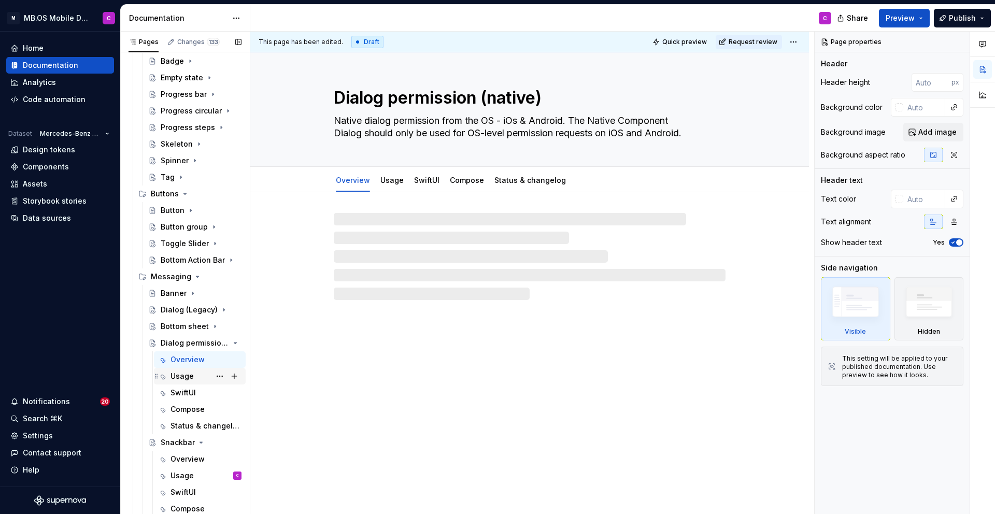
click at [200, 375] on div "Usage" at bounding box center [206, 376] width 71 height 15
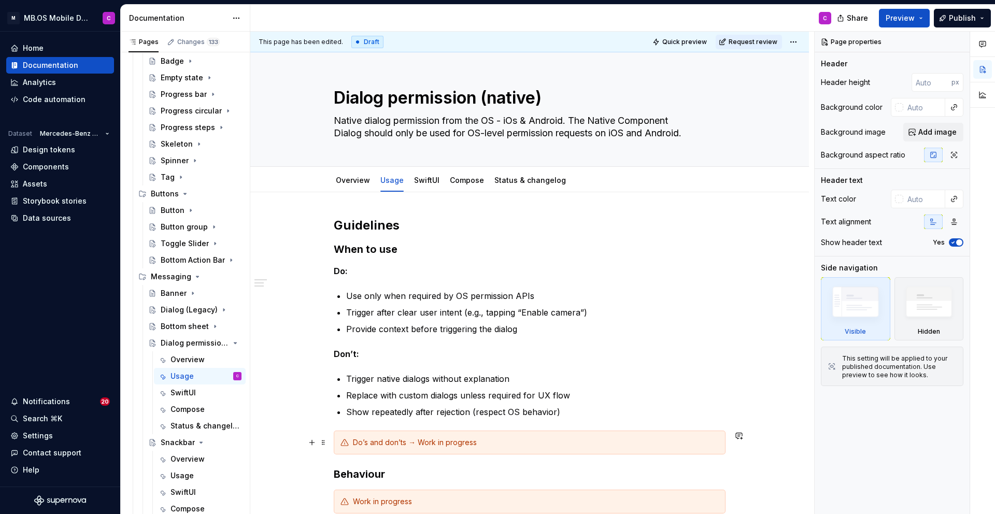
scroll to position [166, 0]
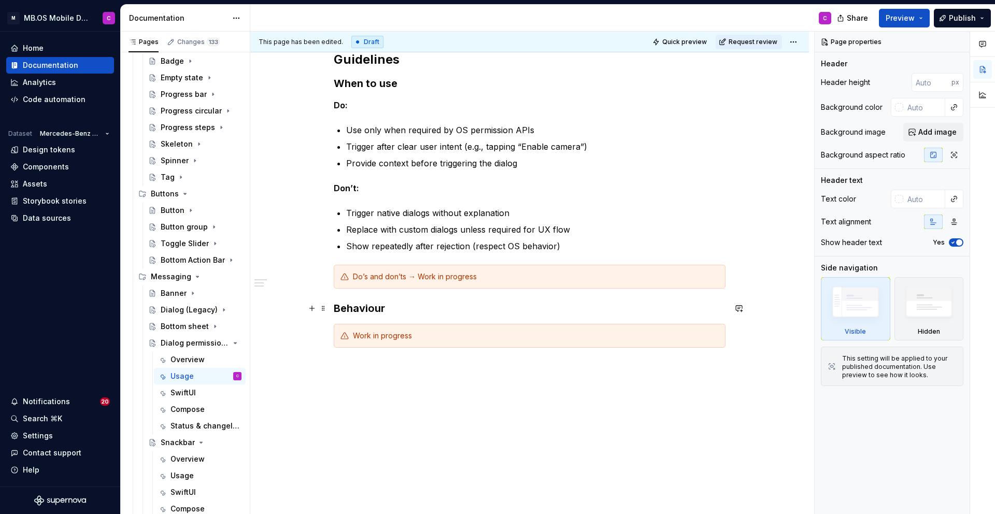
click at [337, 307] on h3 "Behaviour" at bounding box center [530, 308] width 392 height 15
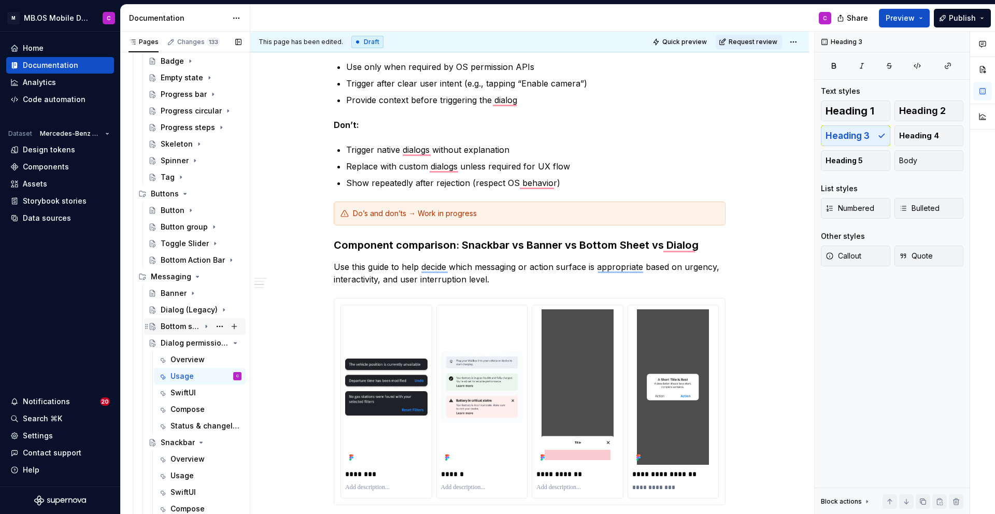
click at [171, 326] on div "Bottom sheet" at bounding box center [180, 326] width 39 height 10
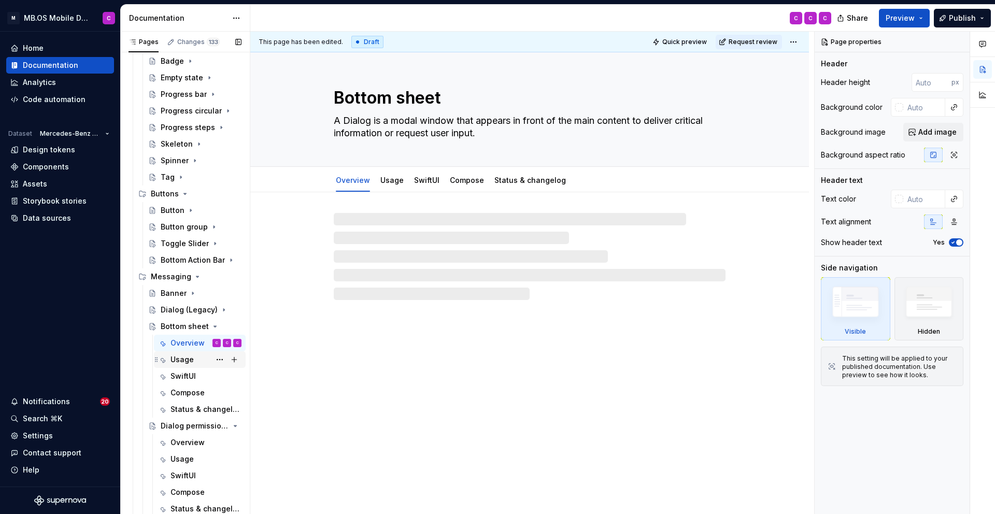
click at [192, 357] on div "Usage" at bounding box center [182, 360] width 23 height 10
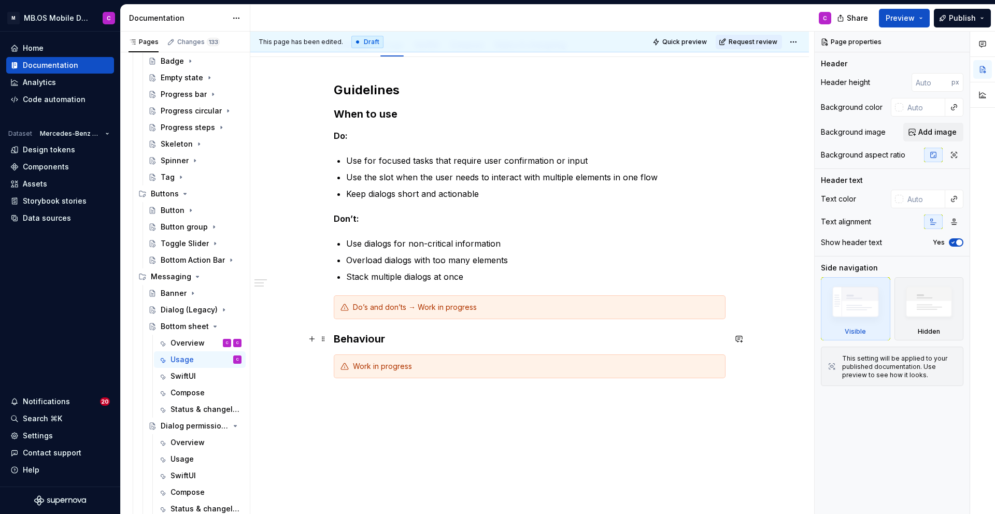
click at [338, 340] on h3 "Behaviour" at bounding box center [530, 339] width 392 height 15
click at [337, 338] on h3 "Behaviour" at bounding box center [530, 339] width 392 height 15
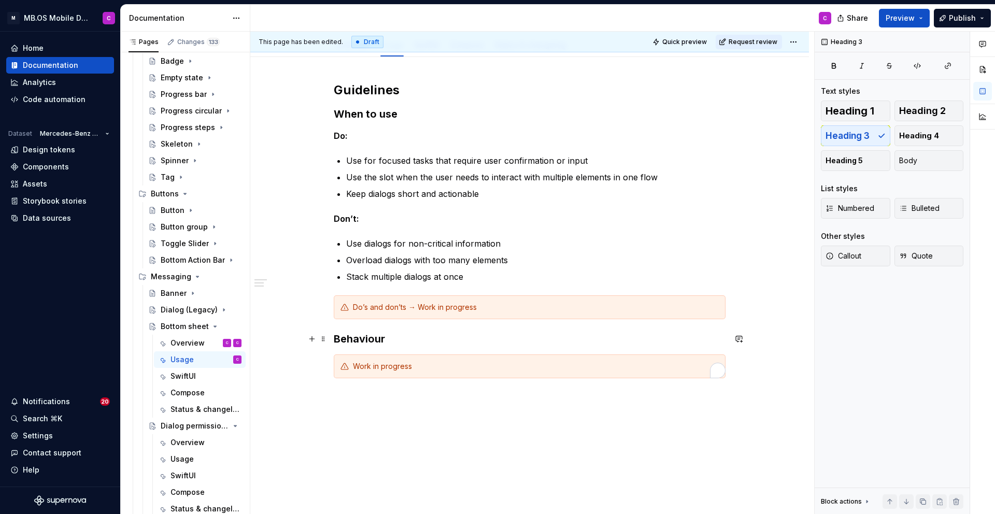
click at [337, 338] on h3 "Behaviour" at bounding box center [530, 339] width 392 height 15
click at [346, 330] on div "Guidelines When to use Do: Use for focused tasks that require user confirmation…" at bounding box center [530, 230] width 392 height 296
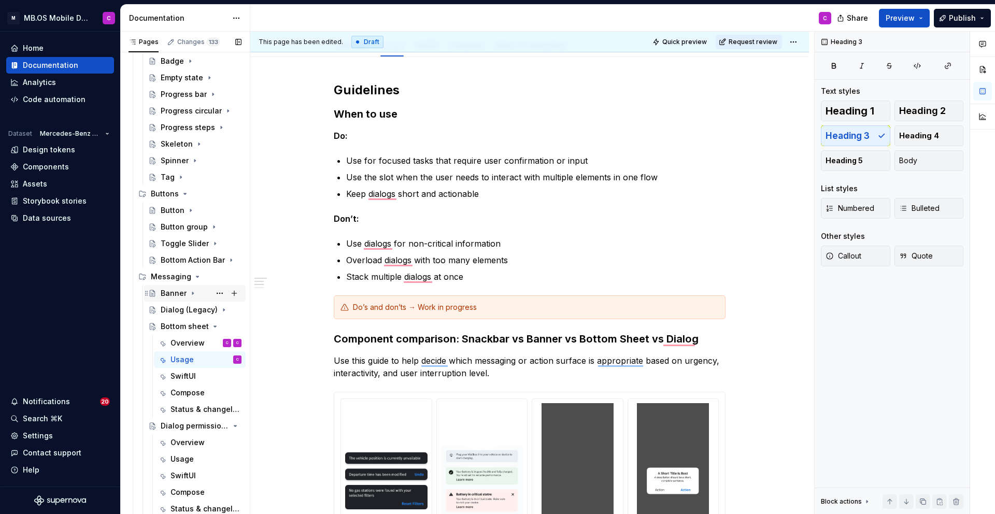
click at [172, 293] on div "Banner" at bounding box center [174, 293] width 26 height 10
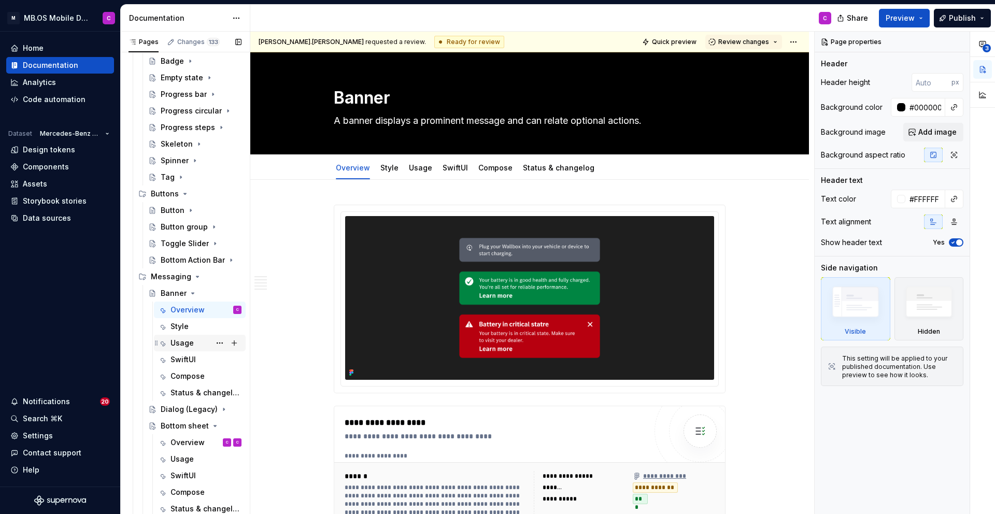
click at [185, 346] on div "Usage" at bounding box center [182, 343] width 23 height 10
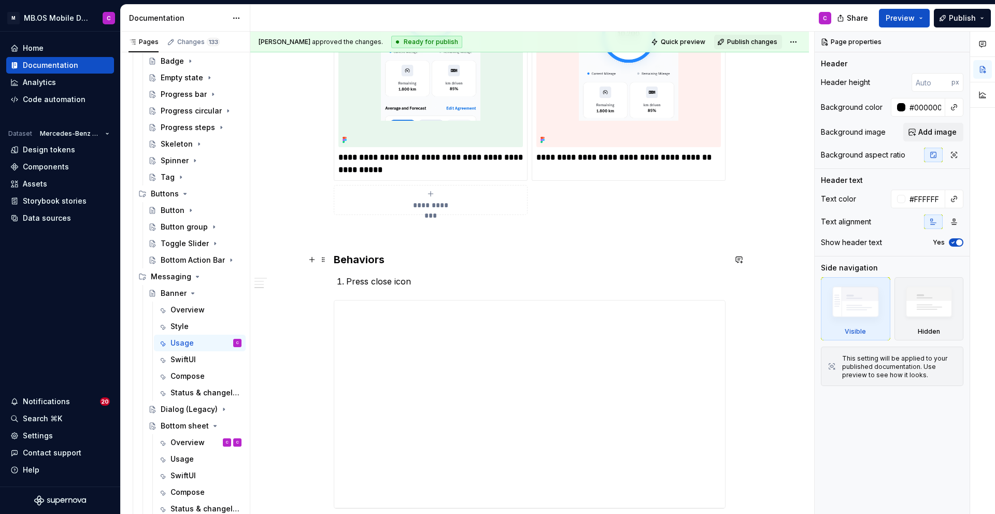
click at [335, 259] on div "**********" at bounding box center [529, 250] width 559 height 1345
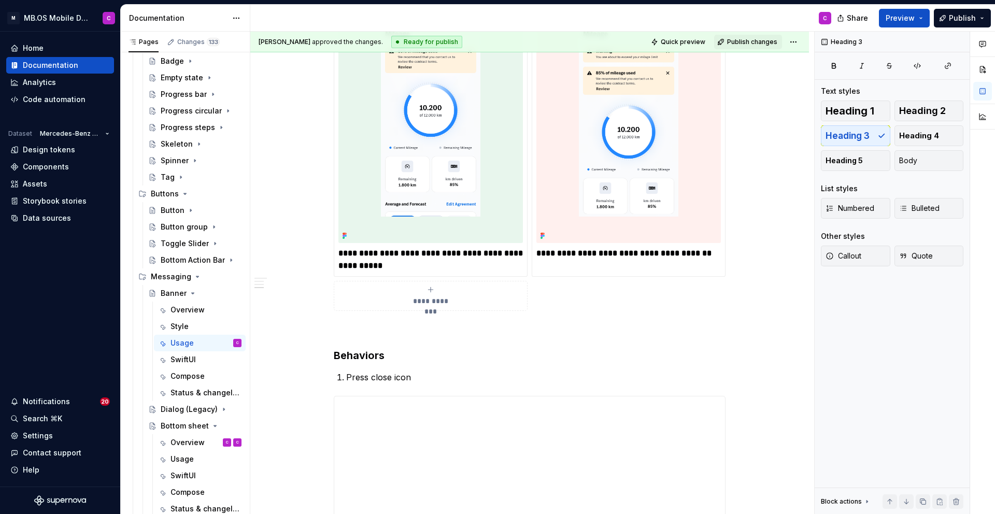
click at [340, 337] on div "**********" at bounding box center [530, 274] width 392 height 1153
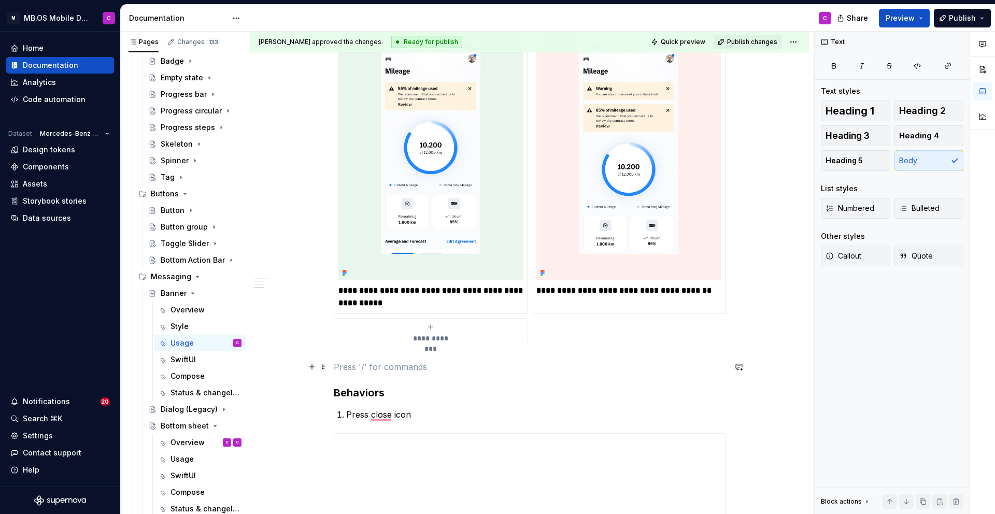
click at [344, 369] on p "To enrich screen reader interactions, please activate Accessibility in Grammarl…" at bounding box center [530, 367] width 392 height 12
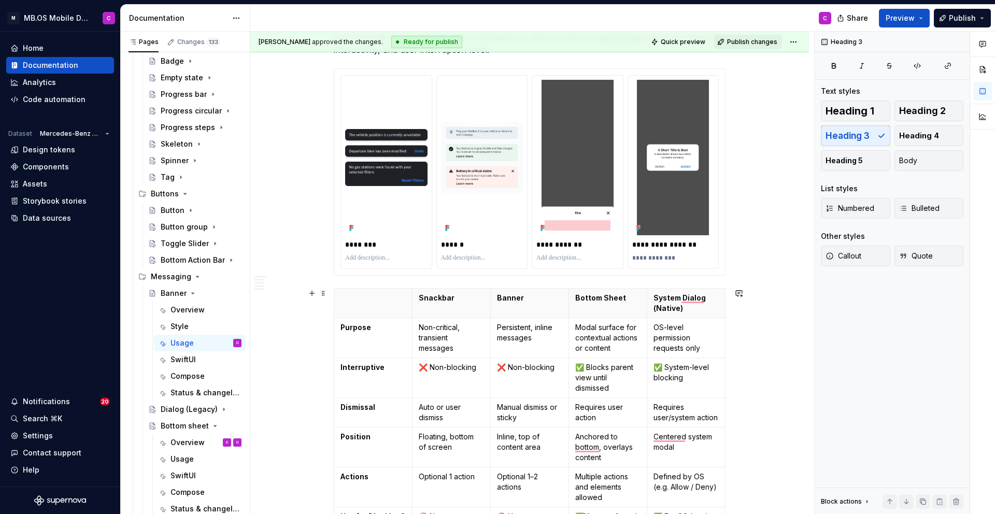
scroll to position [853, 0]
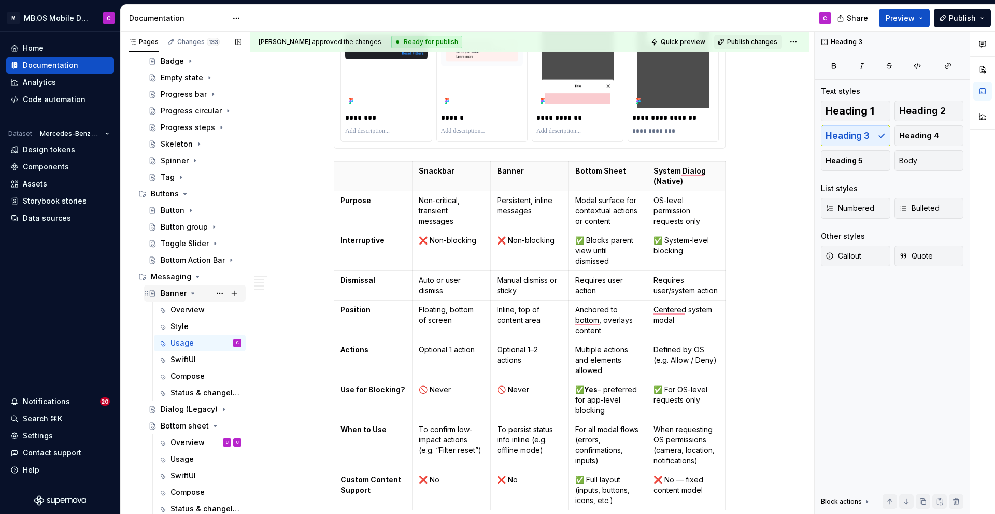
click at [192, 294] on icon "Page tree" at bounding box center [193, 293] width 8 height 8
click at [208, 326] on icon "Page tree" at bounding box center [206, 326] width 8 height 8
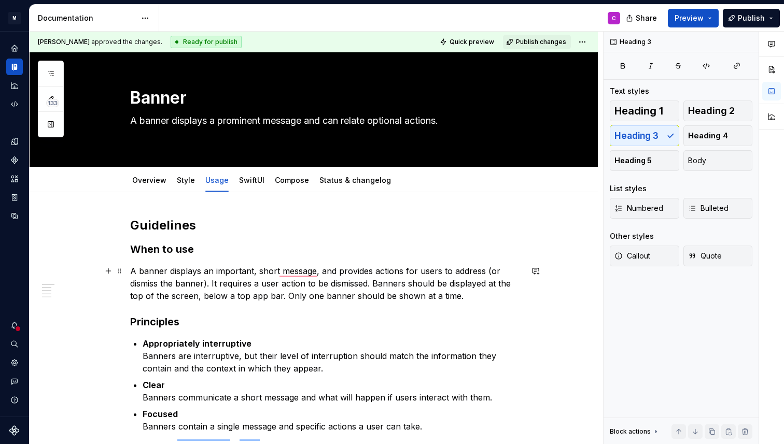
scroll to position [275, 0]
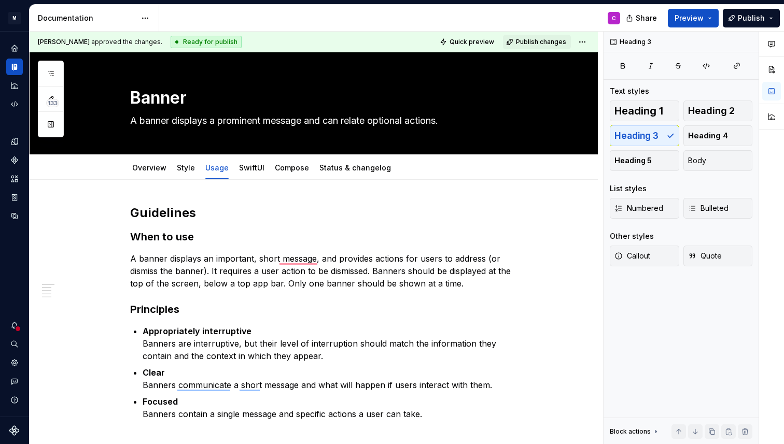
type textarea "*"
